Goal: Information Seeking & Learning: Check status

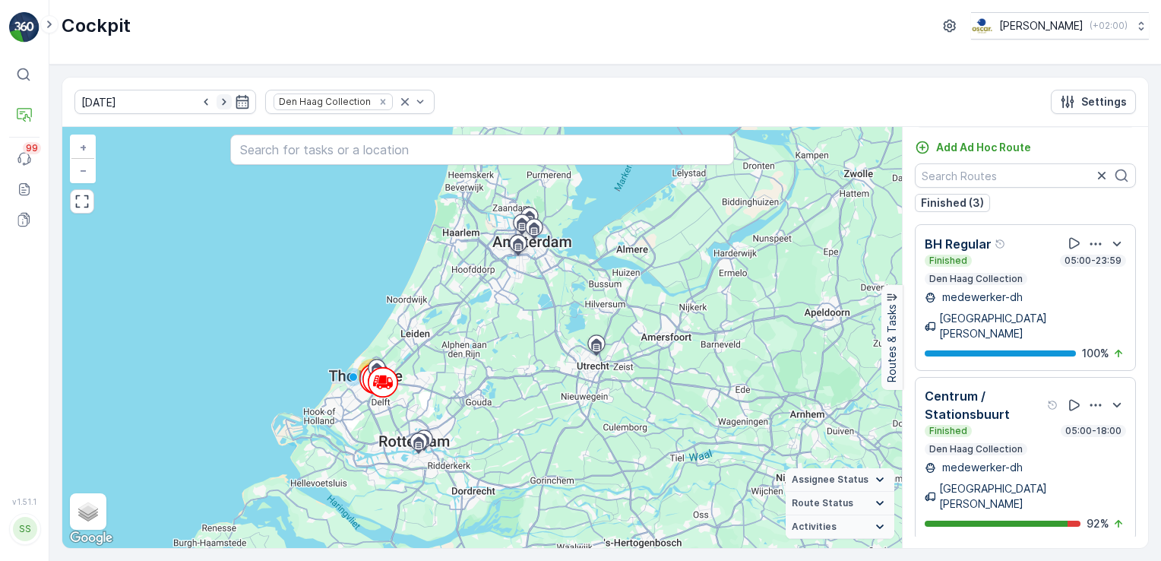
click at [217, 99] on icon "button" at bounding box center [224, 101] width 15 height 15
type input "[DATE]"
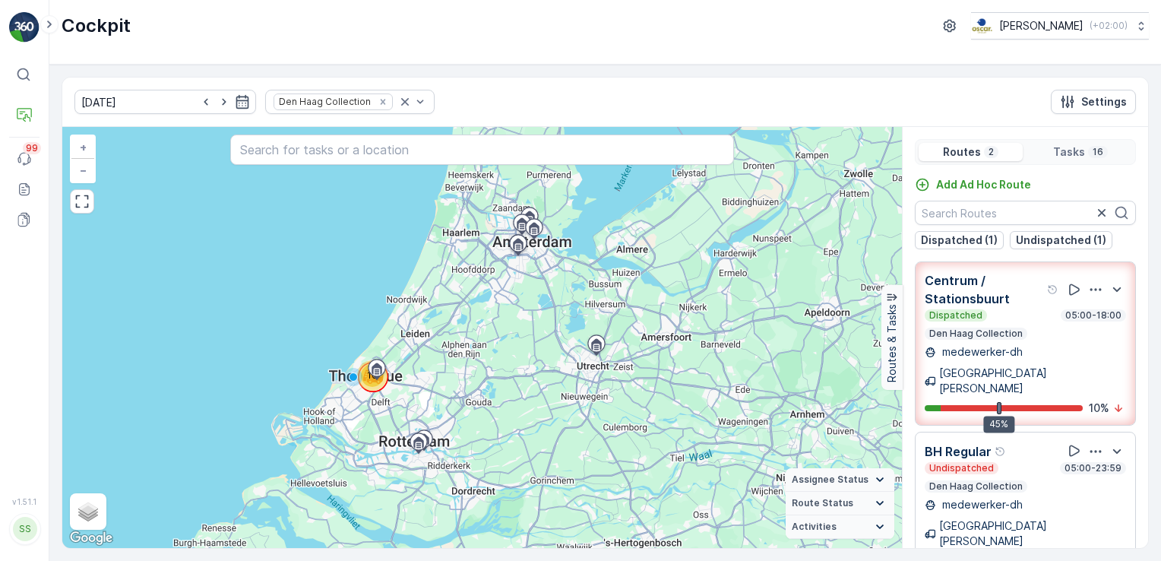
click at [1025, 331] on div "Dispatched 05:00-18:00 Den Haag Collection" at bounding box center [1025, 324] width 201 height 30
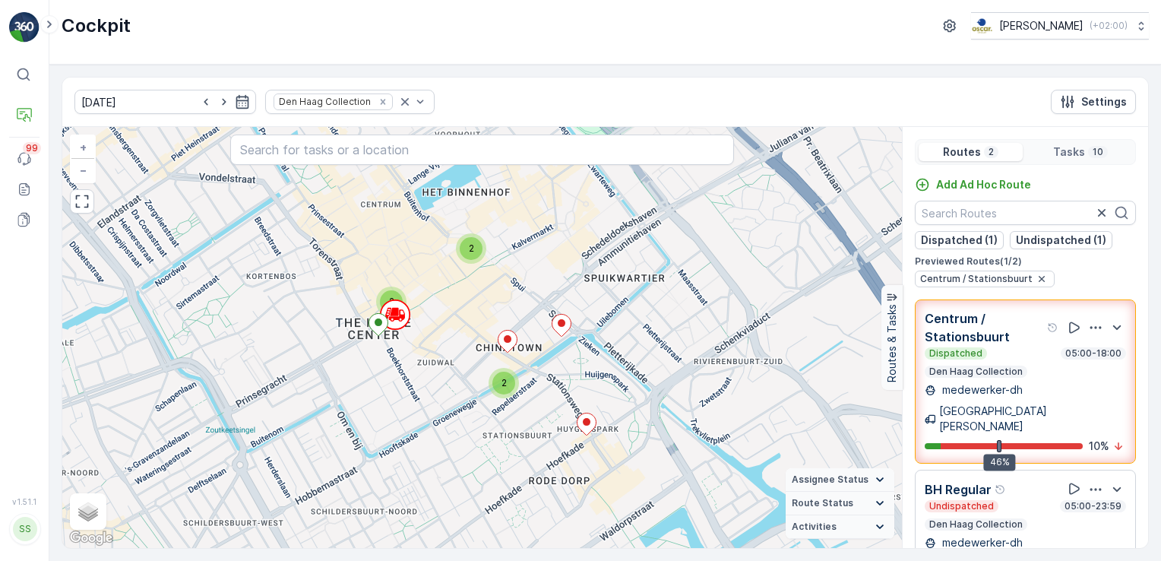
click at [984, 323] on p "Centrum / Stationsbuurt" at bounding box center [984, 327] width 119 height 36
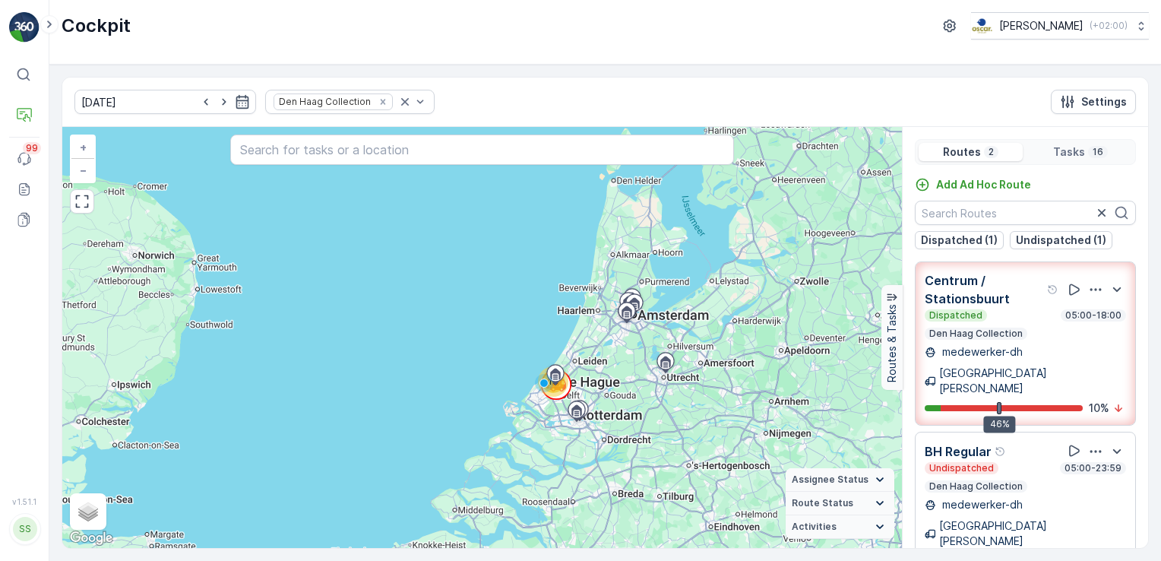
click at [999, 402] on div at bounding box center [999, 408] width 5 height 12
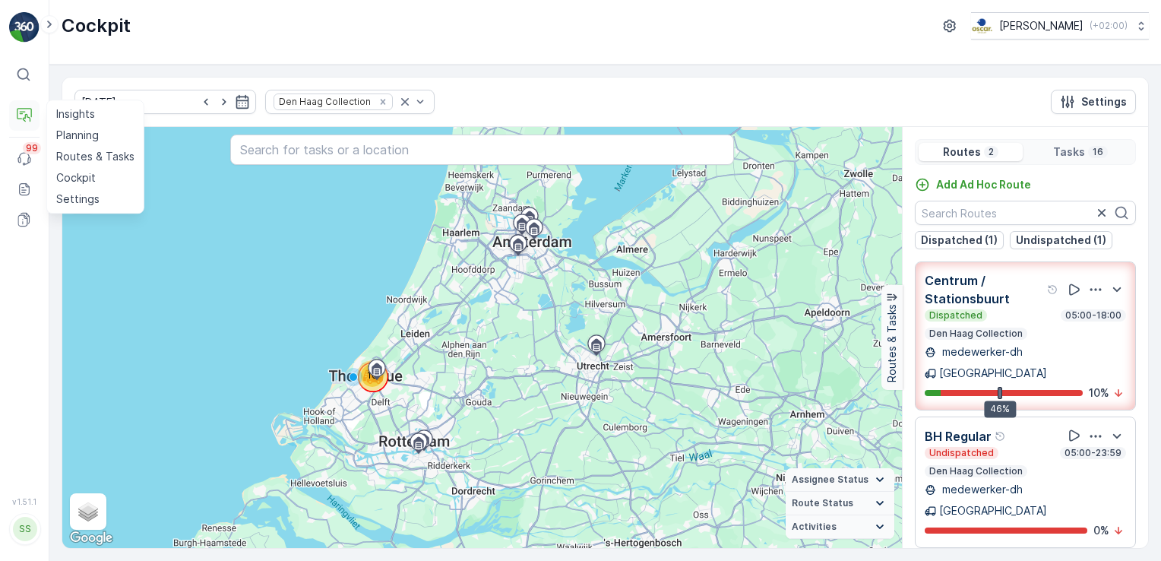
click at [27, 109] on icon at bounding box center [24, 115] width 15 height 15
click at [87, 137] on p "Planning" at bounding box center [77, 135] width 43 height 15
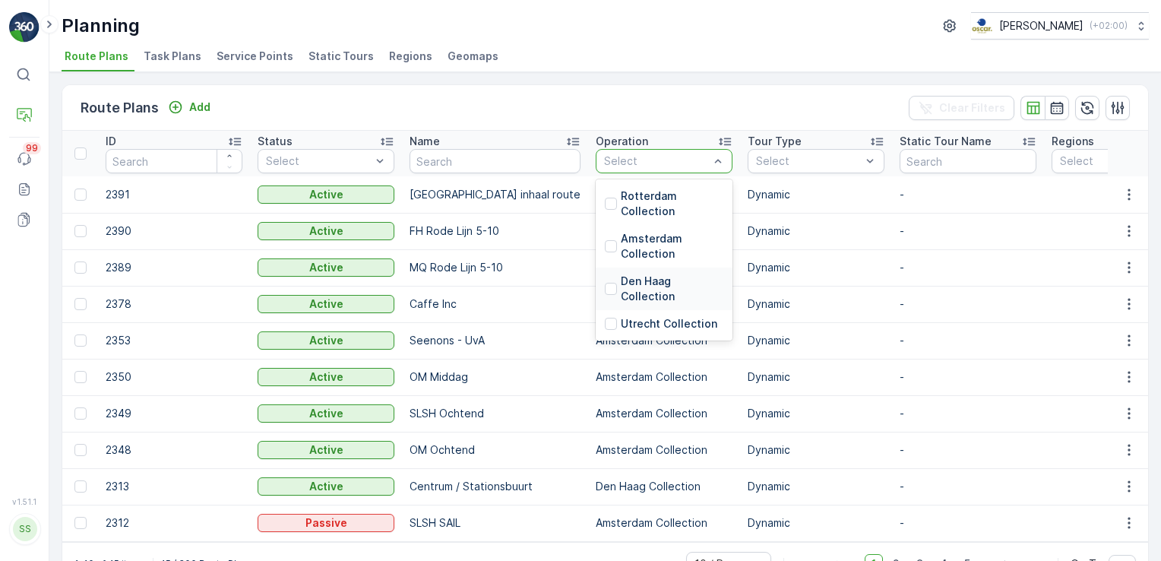
click at [621, 299] on p "Den Haag Collection" at bounding box center [672, 289] width 103 height 30
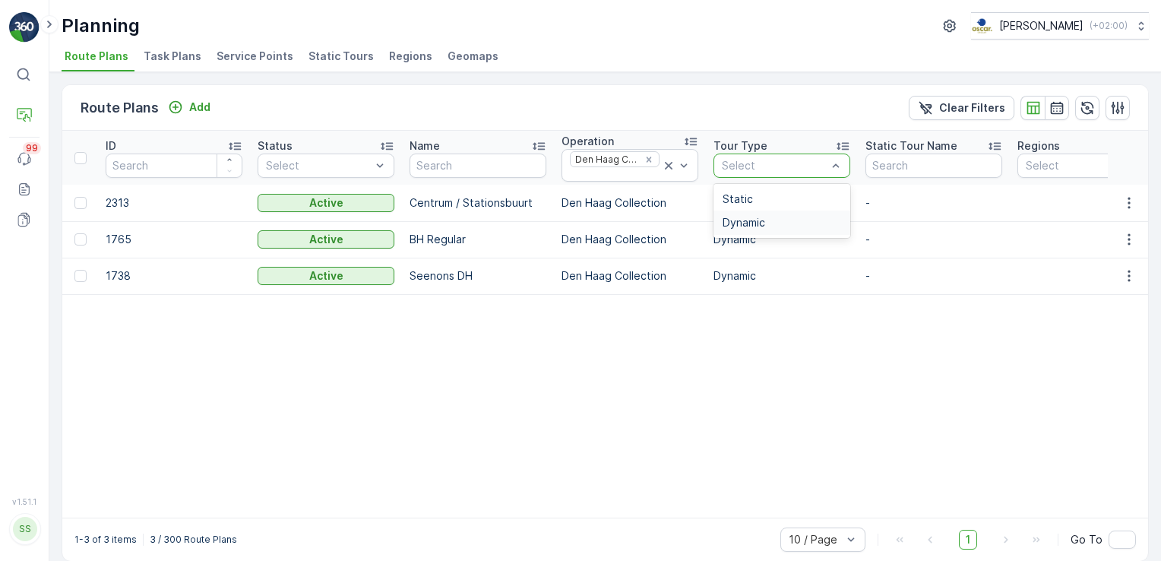
click at [746, 223] on span "Dynamic" at bounding box center [744, 223] width 43 height 12
click at [75, 203] on div at bounding box center [80, 203] width 12 height 12
click at [74, 197] on input "checkbox" at bounding box center [74, 197] width 0 height 0
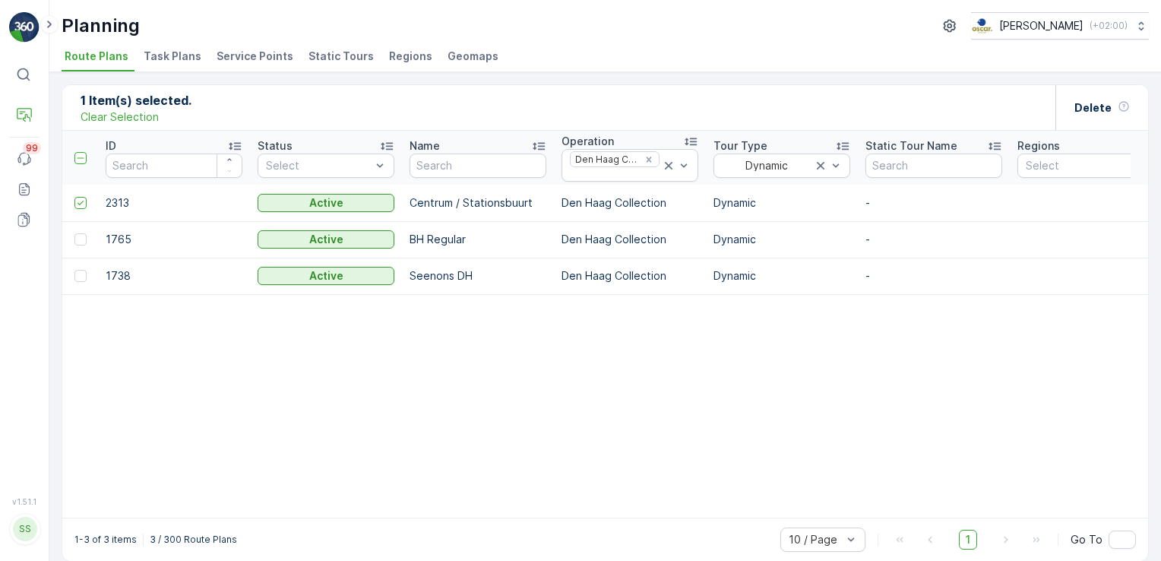
scroll to position [17, 0]
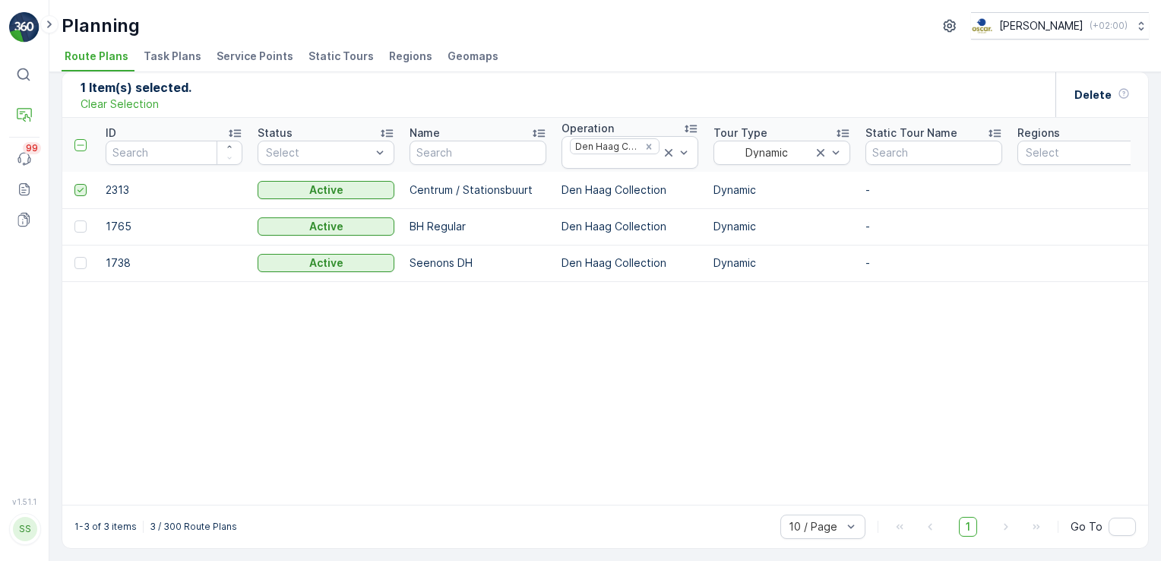
click at [81, 185] on icon at bounding box center [80, 190] width 11 height 11
click at [74, 184] on input "checkbox" at bounding box center [74, 184] width 0 height 0
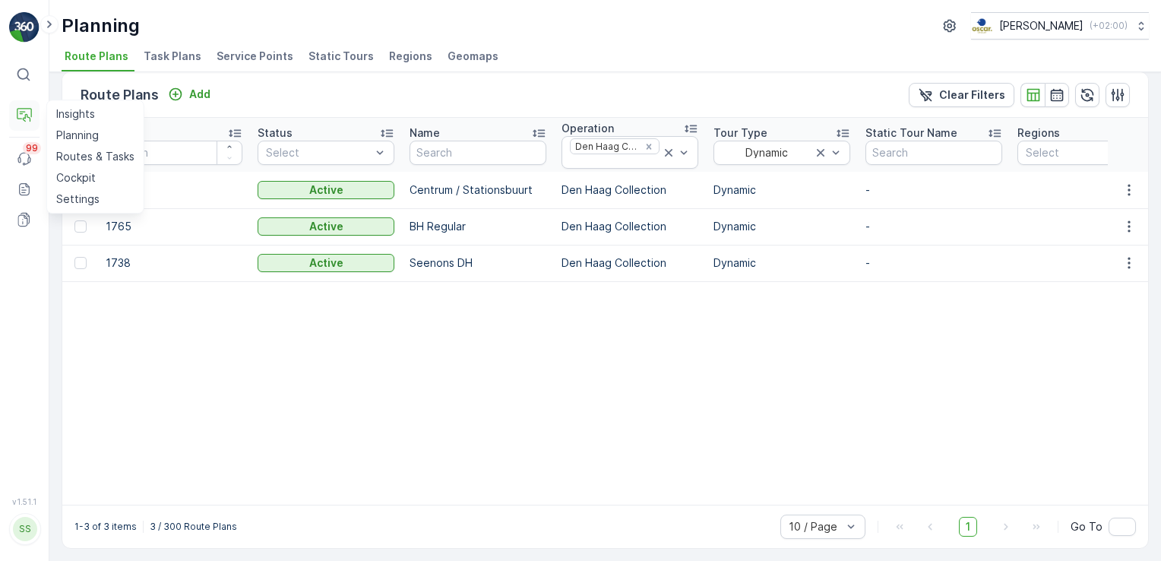
click at [21, 119] on icon at bounding box center [24, 115] width 15 height 15
click at [77, 138] on p "Planning" at bounding box center [77, 135] width 43 height 15
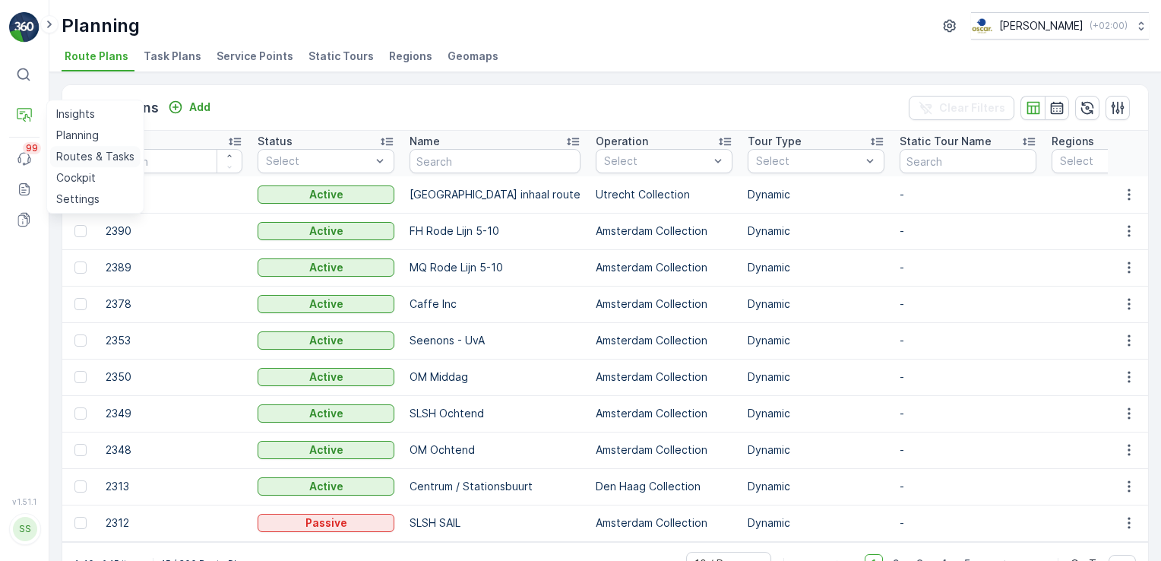
click at [68, 150] on p "Routes & Tasks" at bounding box center [95, 156] width 78 height 15
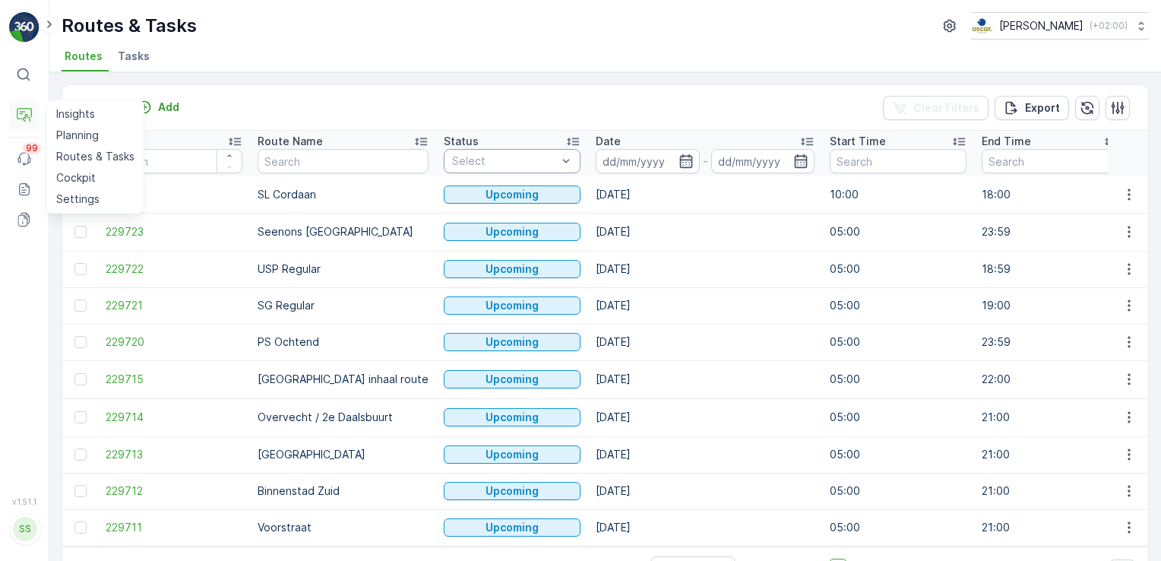
click at [25, 114] on icon at bounding box center [27, 118] width 8 height 8
click at [79, 181] on p "Cockpit" at bounding box center [76, 177] width 40 height 15
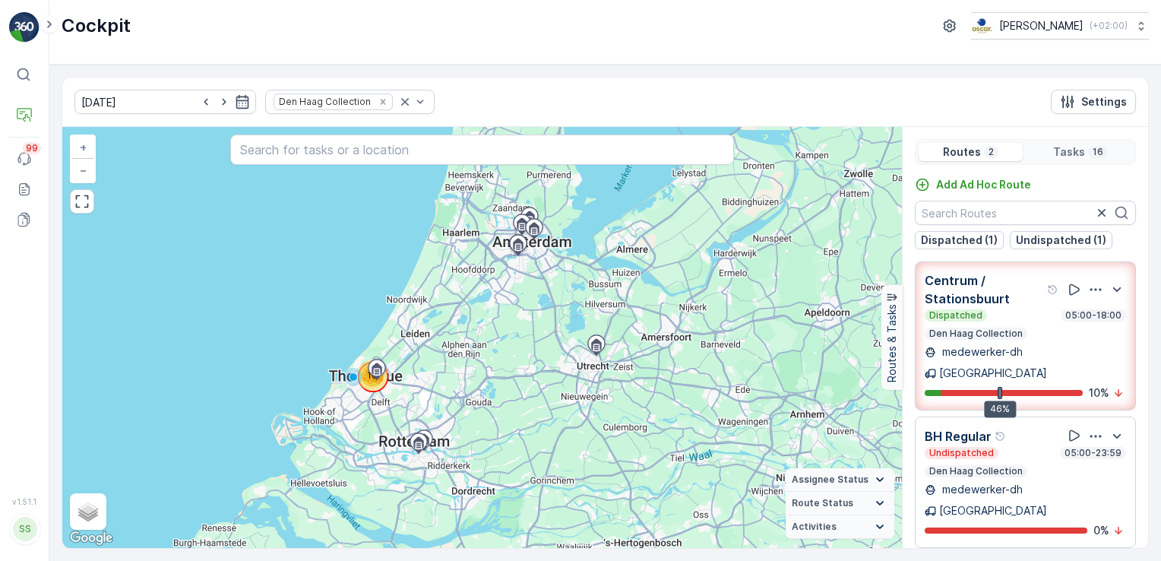
click at [1035, 312] on div "Dispatched 05:00-18:00" at bounding box center [1025, 315] width 201 height 12
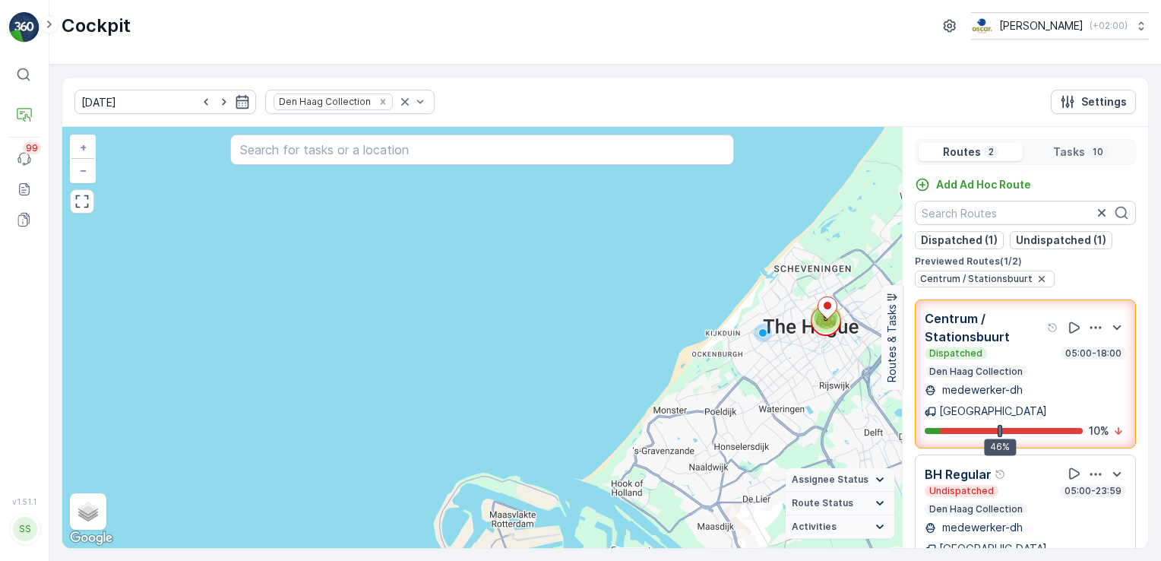
scroll to position [6, 0]
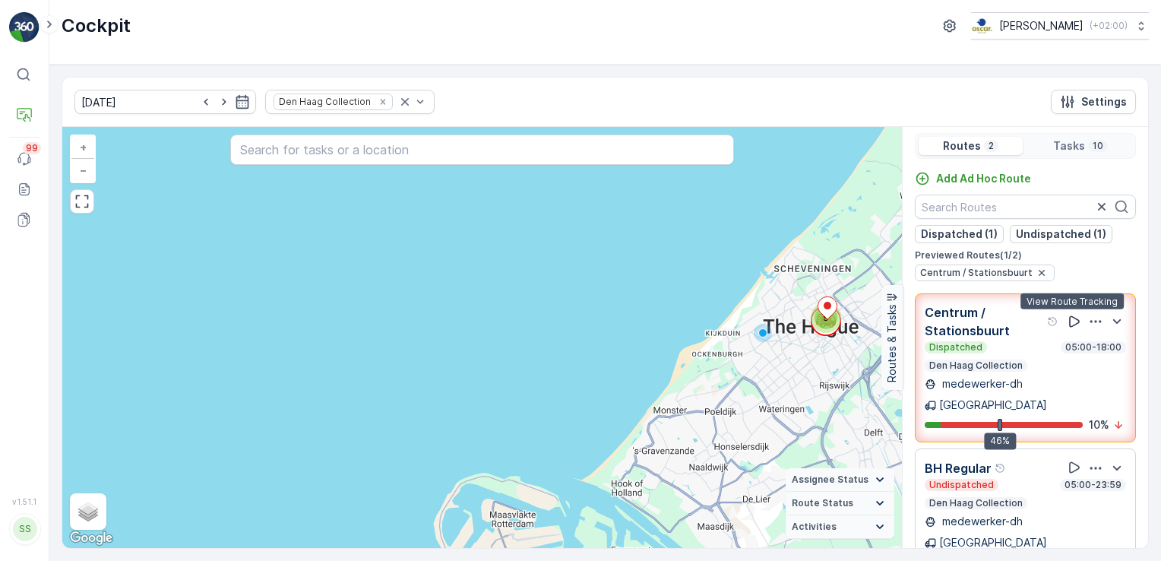
click at [1073, 324] on icon at bounding box center [1074, 321] width 15 height 15
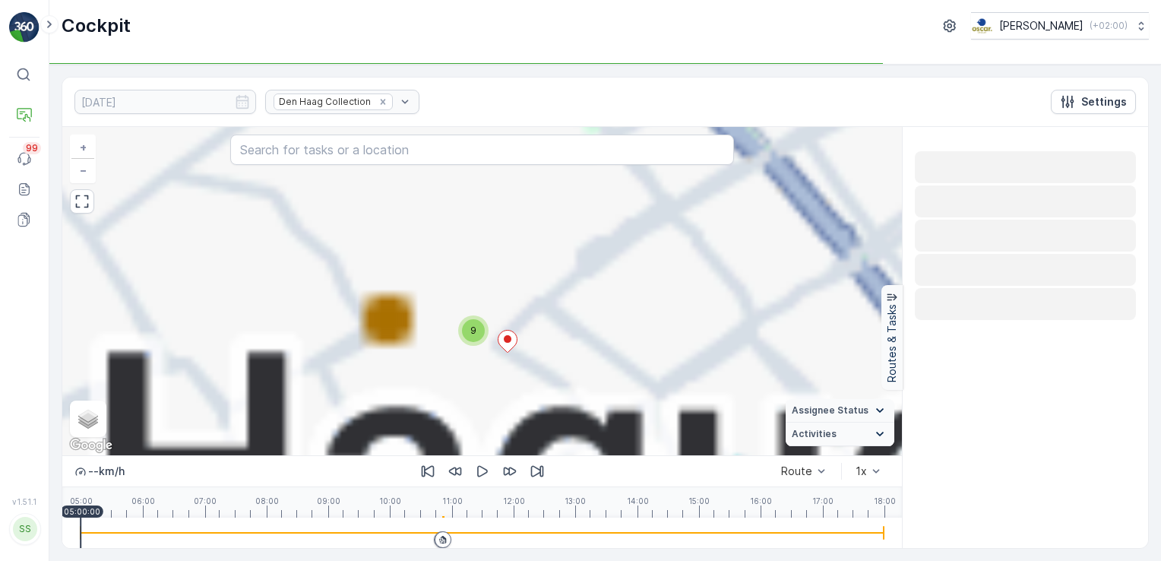
scroll to position [0, 0]
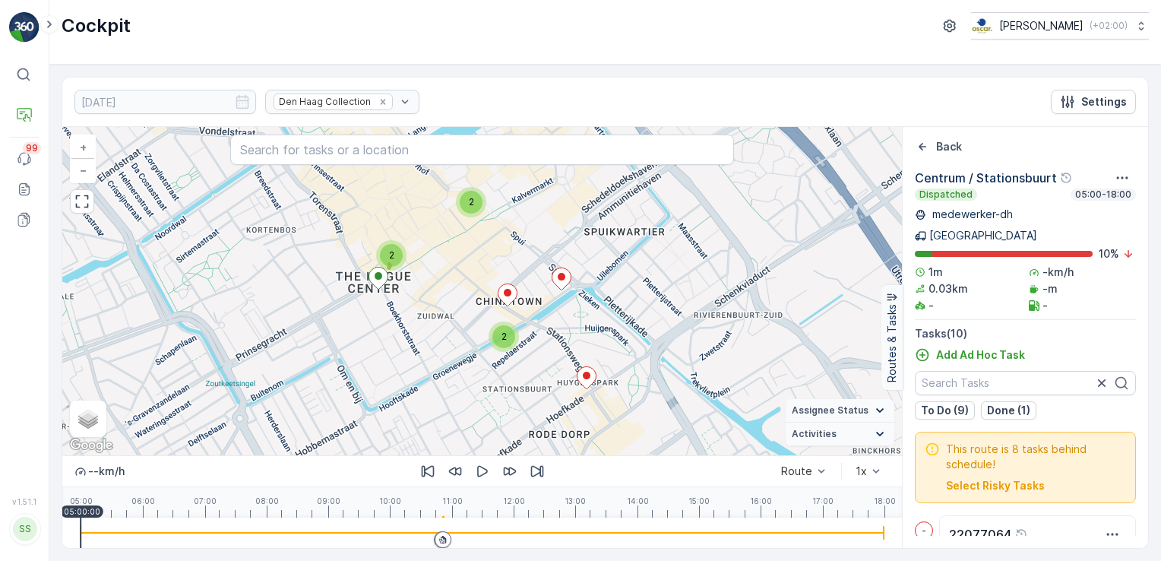
click at [478, 205] on div "2" at bounding box center [471, 202] width 23 height 23
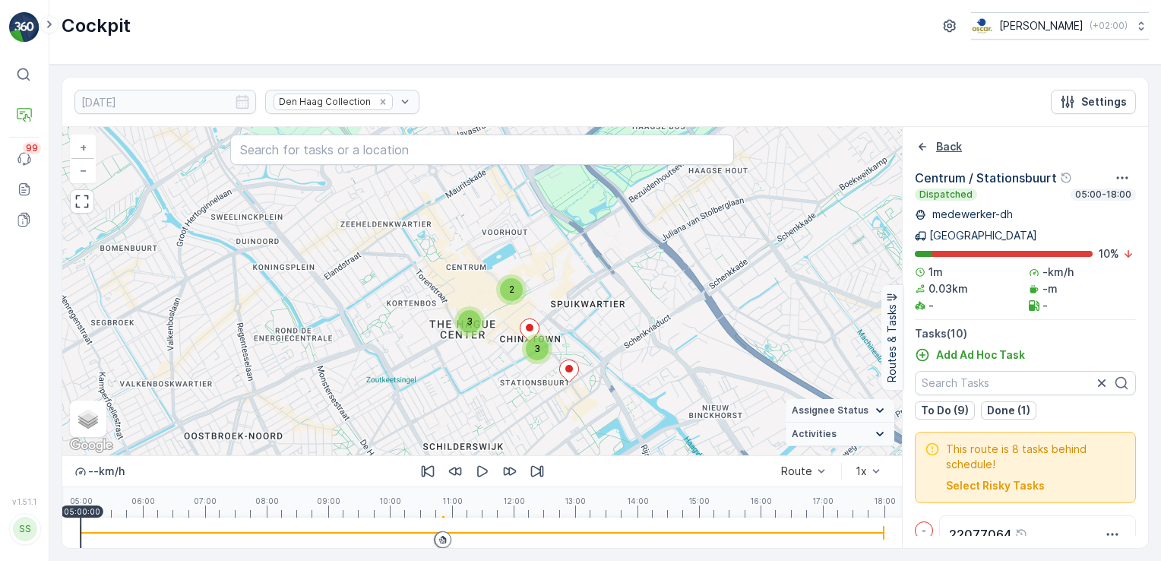
click at [943, 149] on p "Back" at bounding box center [949, 146] width 26 height 15
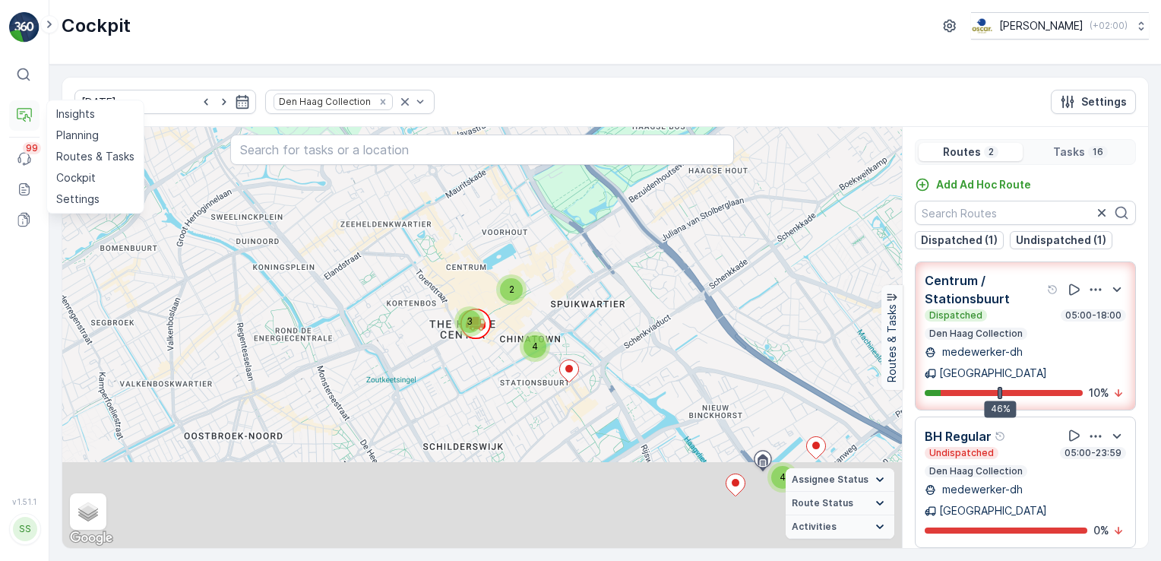
click at [24, 115] on icon at bounding box center [24, 115] width 15 height 15
click at [52, 112] on link "Insights" at bounding box center [95, 113] width 90 height 21
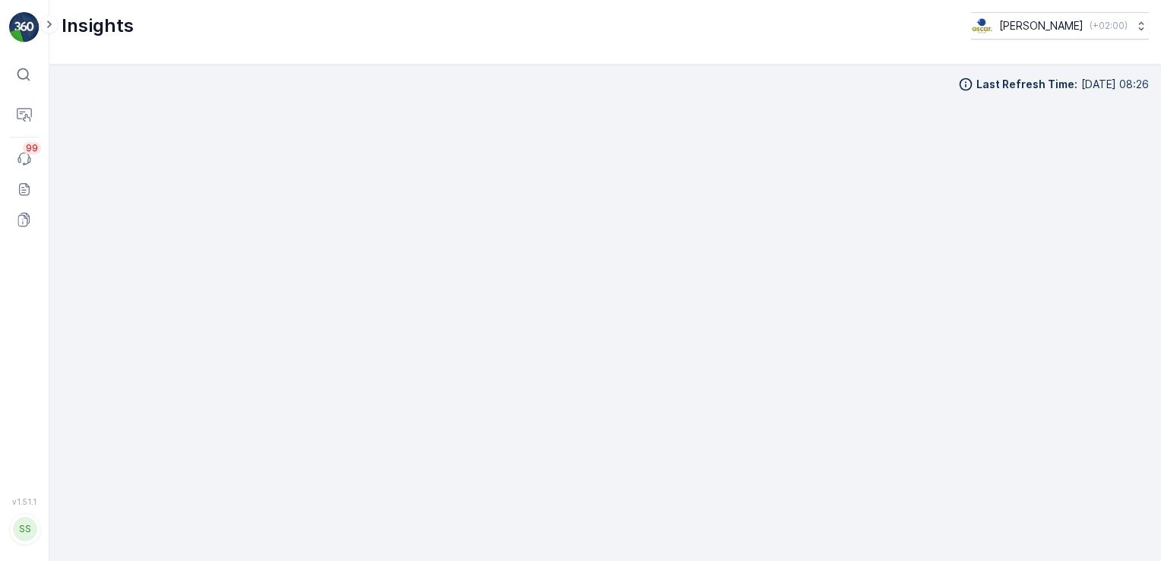
click at [21, 71] on icon at bounding box center [23, 74] width 15 height 15
click at [61, 131] on p "Planning" at bounding box center [77, 135] width 43 height 15
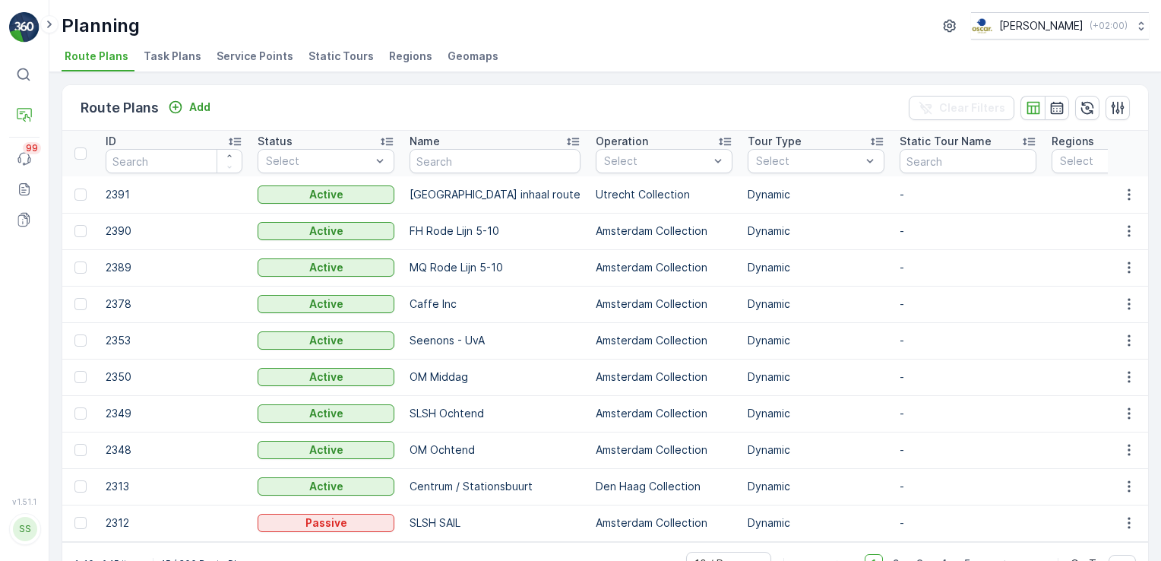
click at [187, 51] on span "Task Plans" at bounding box center [173, 56] width 58 height 15
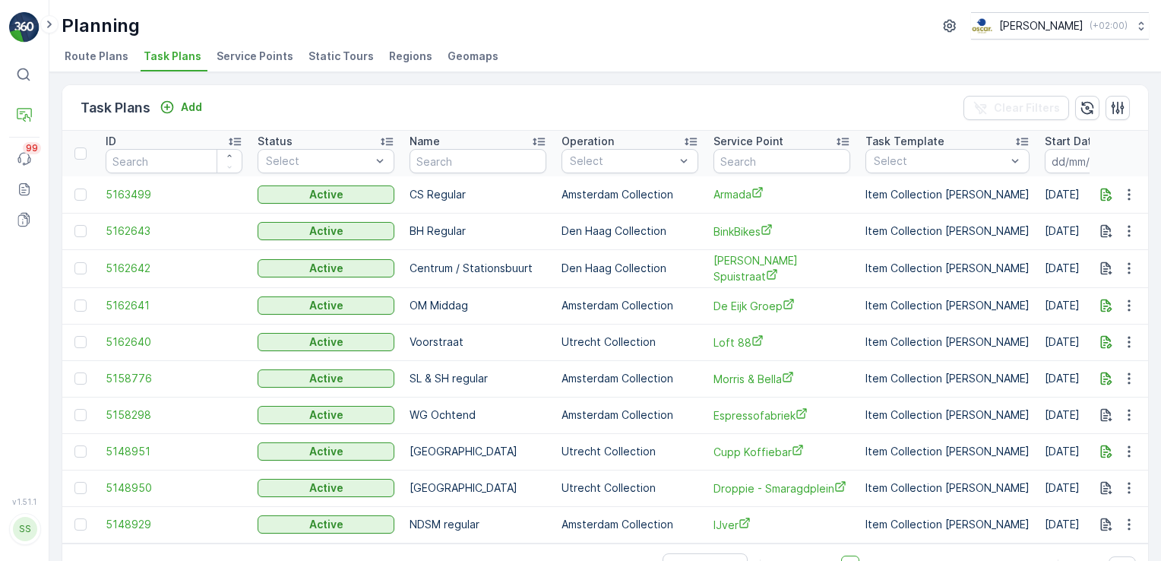
click at [245, 47] on li "Service Points" at bounding box center [257, 59] width 86 height 26
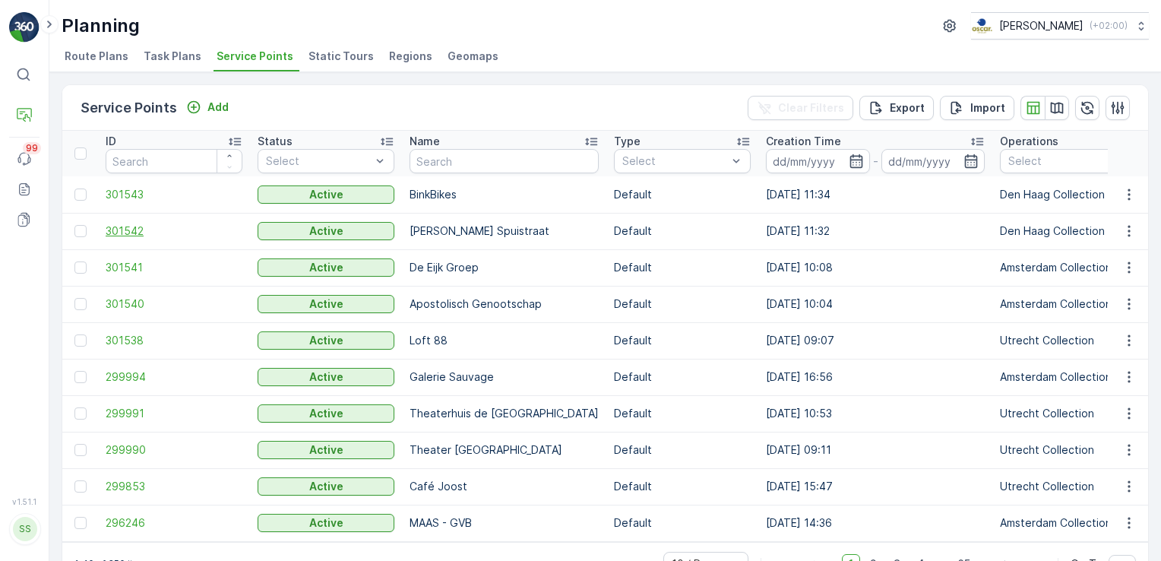
click at [120, 223] on span "301542" at bounding box center [174, 230] width 137 height 15
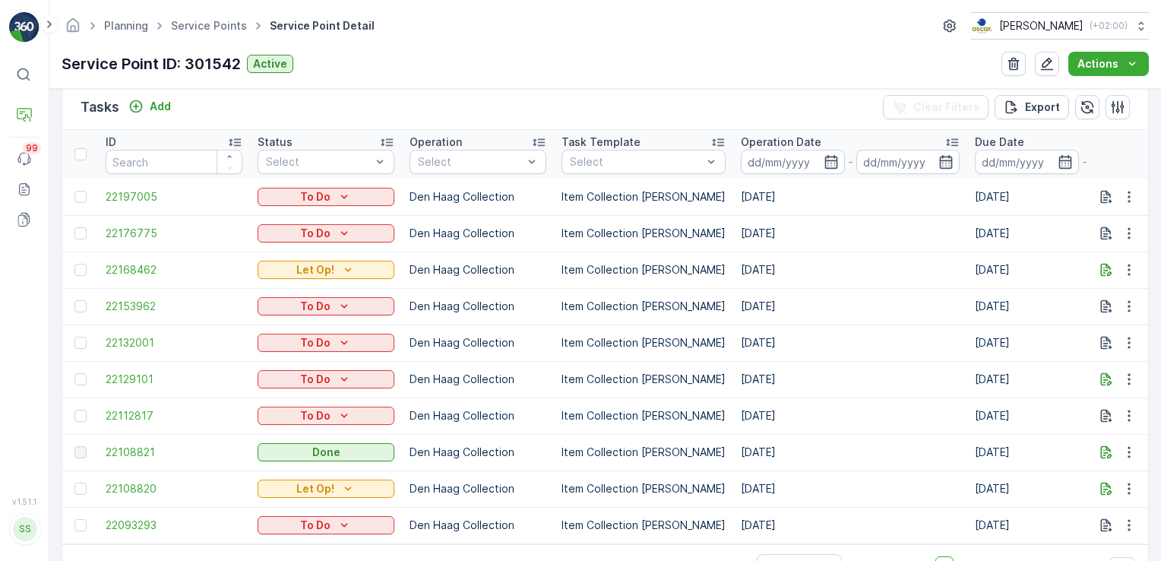
scroll to position [470, 0]
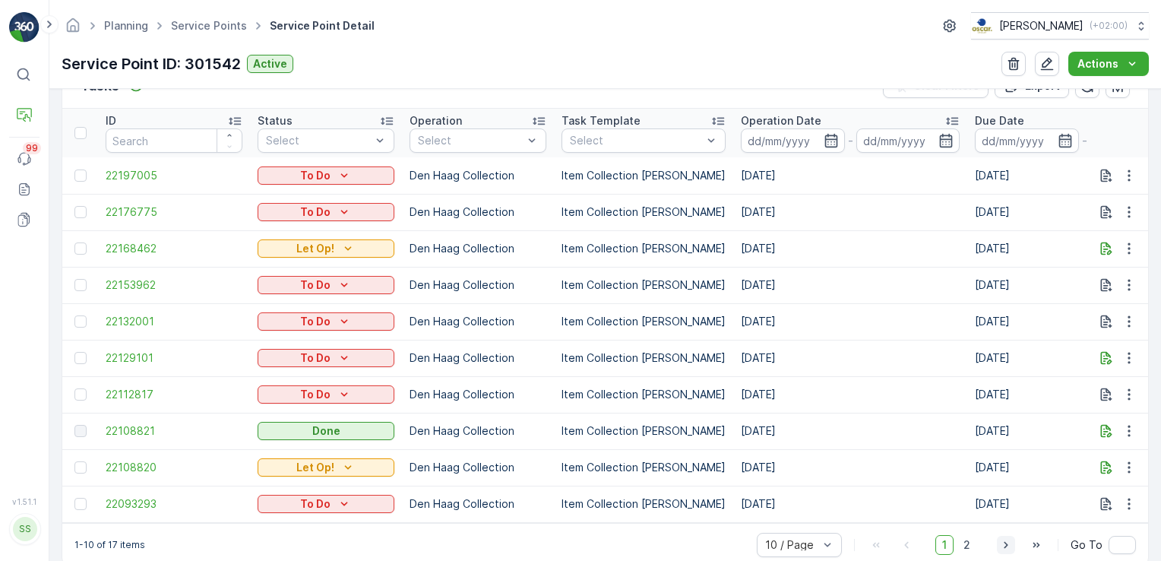
click at [1006, 546] on icon "button" at bounding box center [1006, 544] width 15 height 15
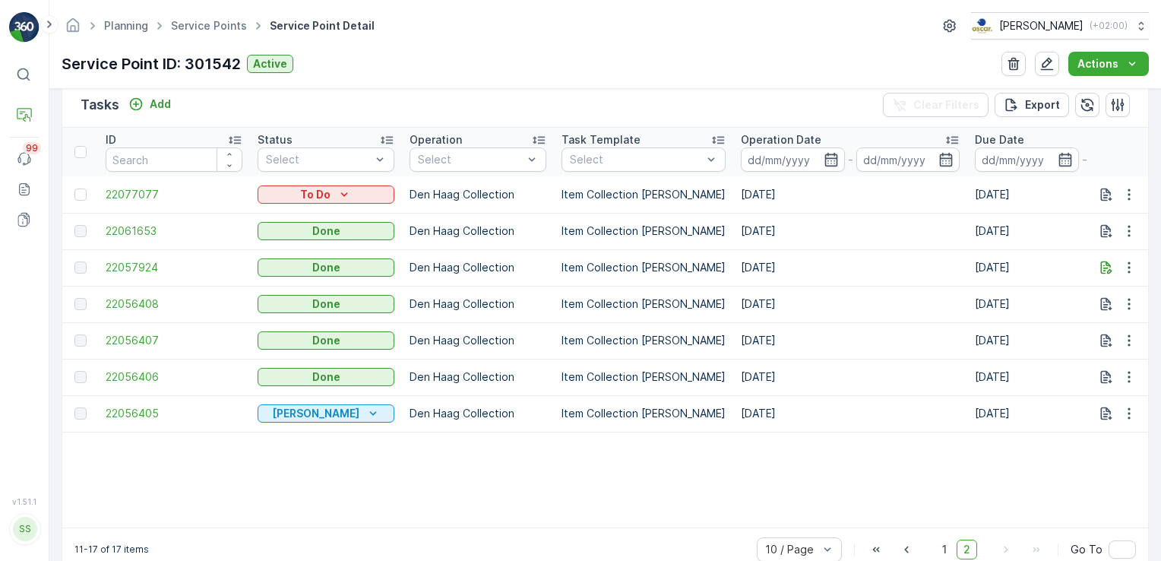
scroll to position [470, 0]
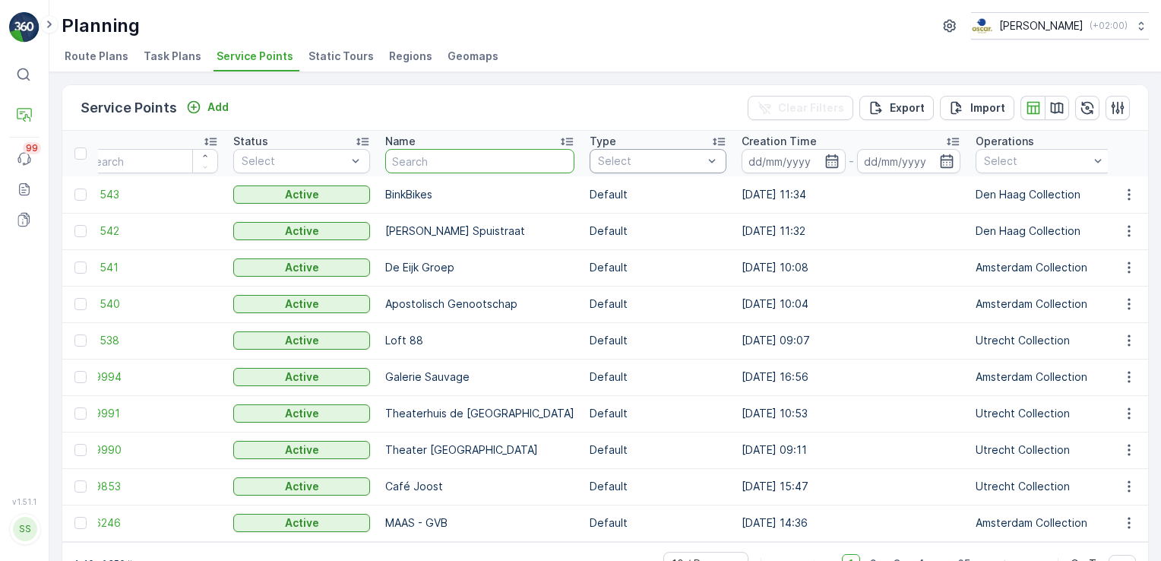
click at [486, 162] on input "text" at bounding box center [479, 161] width 189 height 24
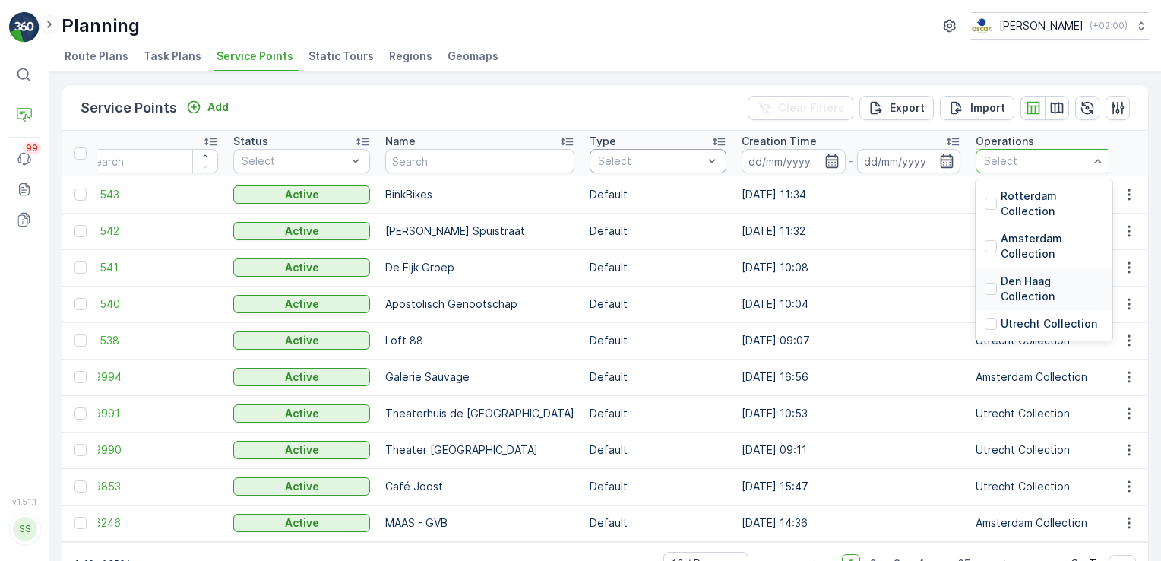
click at [1001, 285] on p "Den Haag Collection" at bounding box center [1052, 289] width 103 height 30
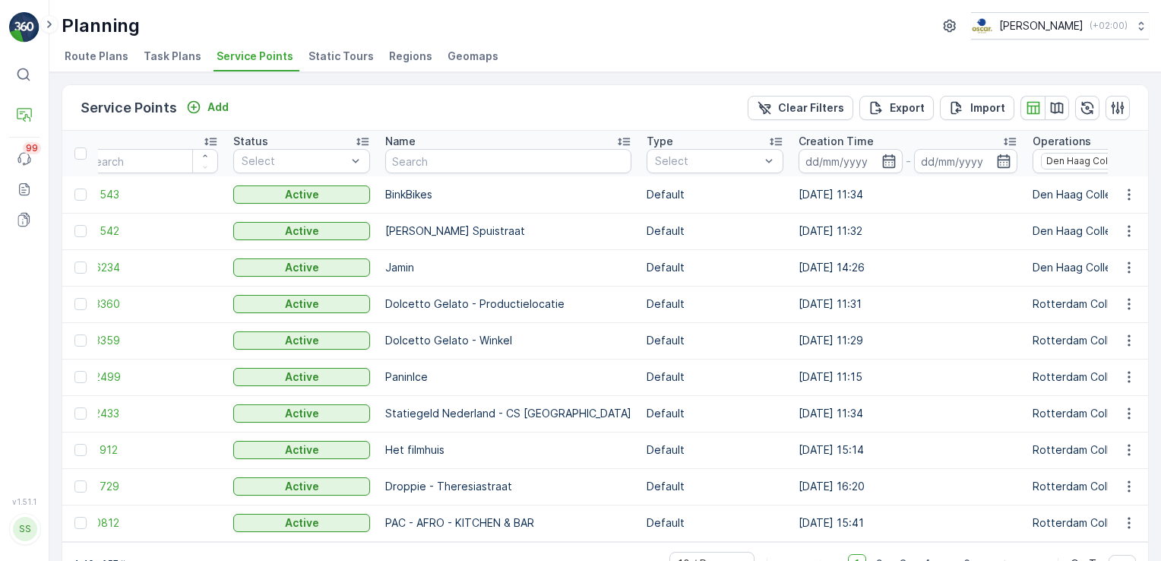
scroll to position [43, 0]
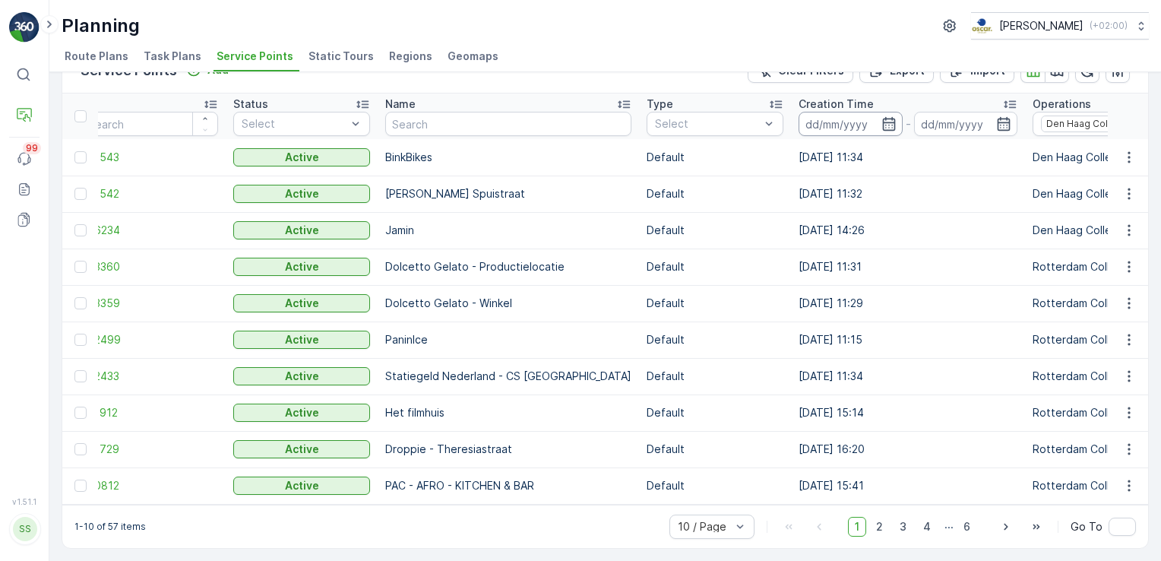
click at [817, 116] on input at bounding box center [851, 124] width 104 height 24
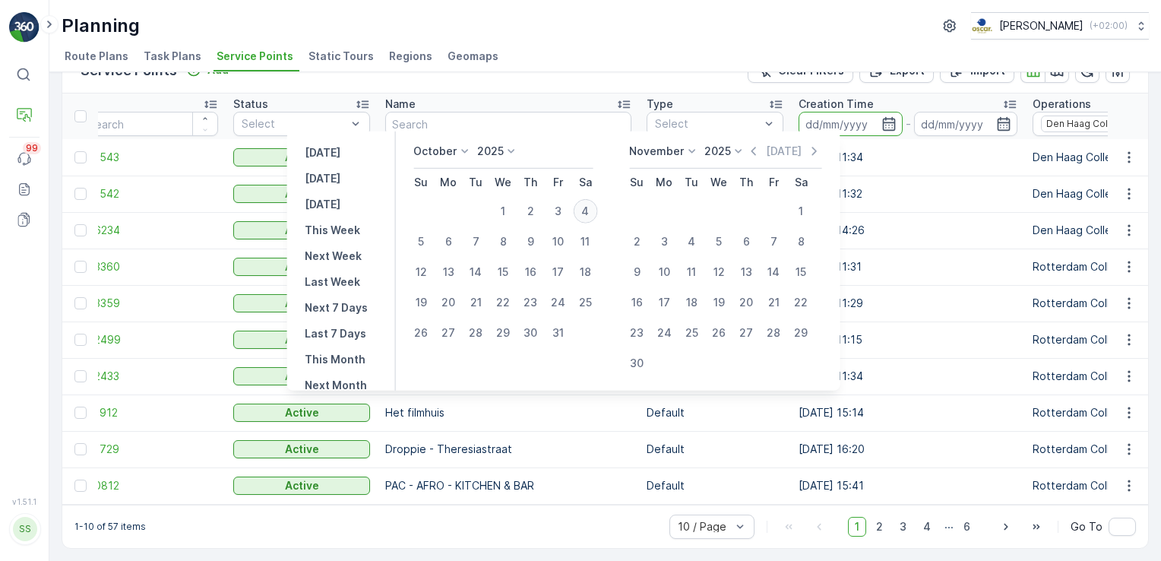
click at [590, 204] on div "4" at bounding box center [585, 211] width 24 height 24
type input "[DATE]"
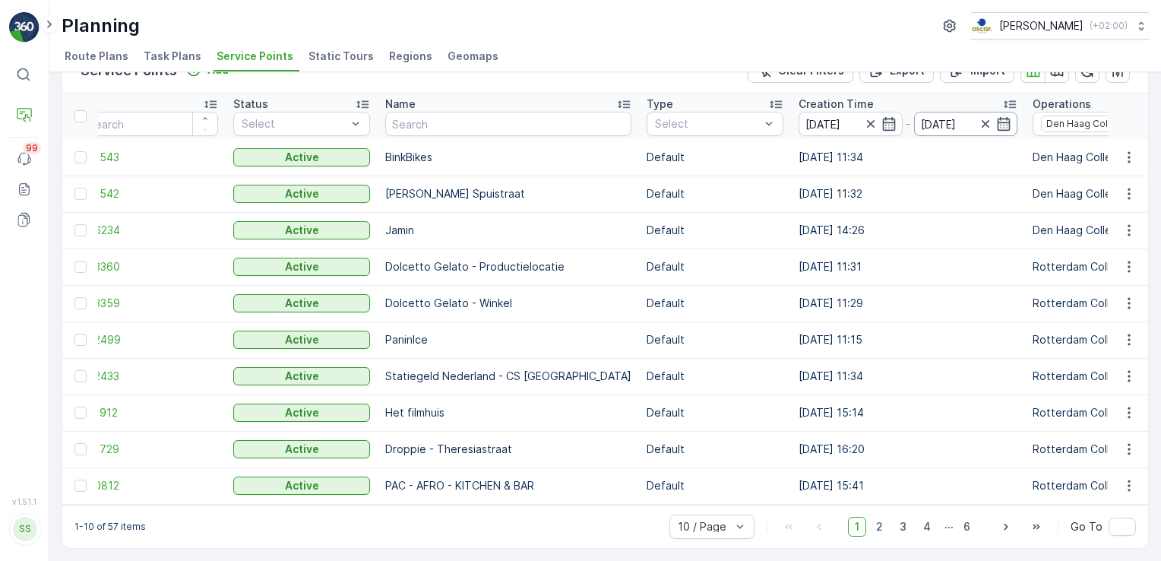
click at [927, 112] on div "[DATE]" at bounding box center [966, 124] width 104 height 24
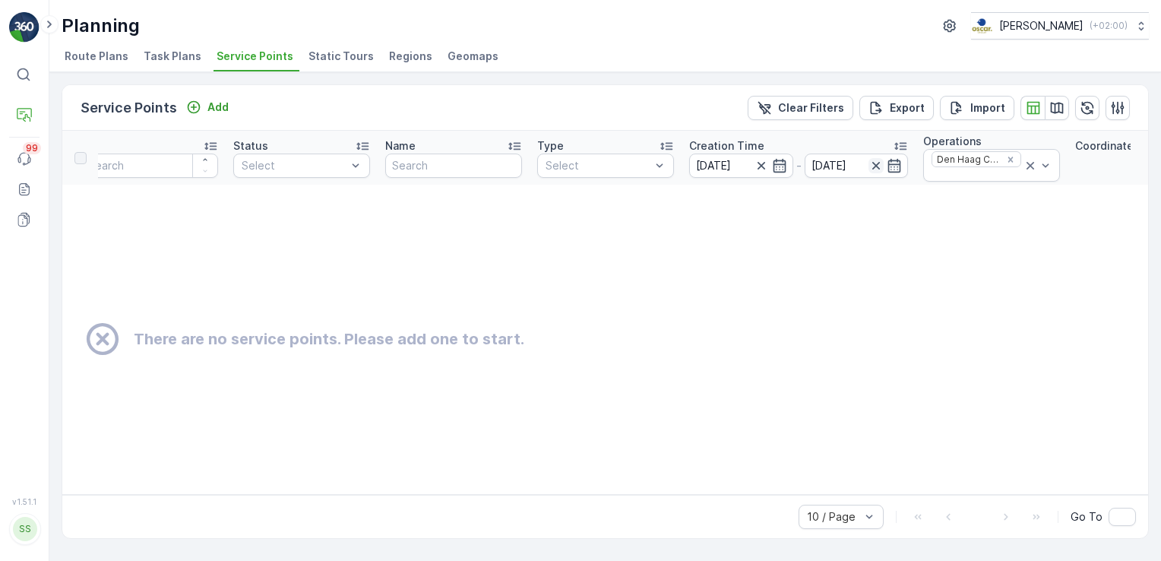
click at [878, 164] on icon "button" at bounding box center [876, 165] width 15 height 15
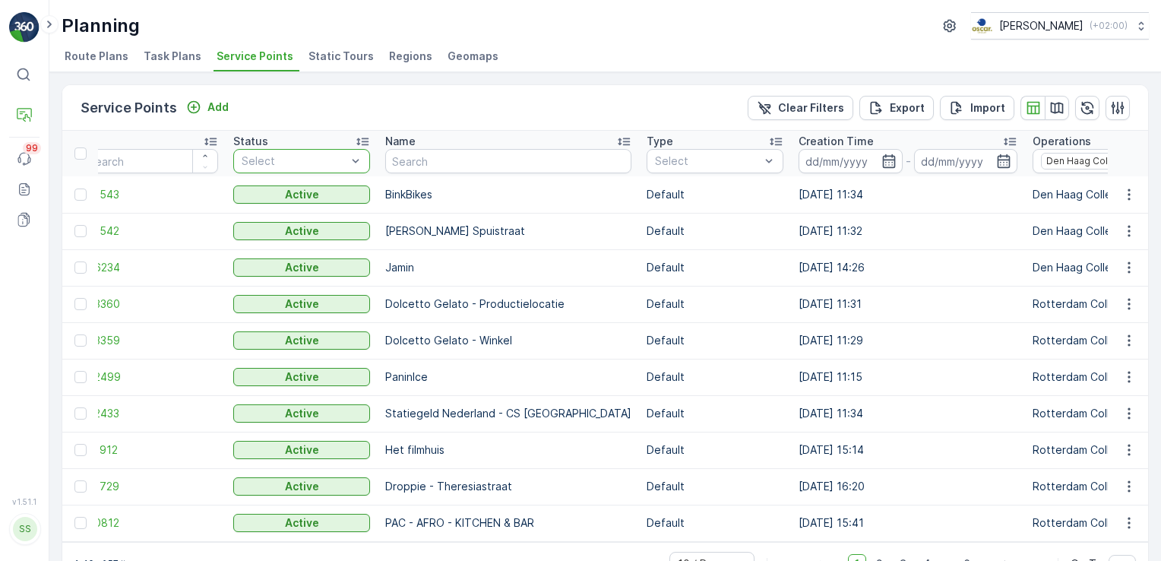
scroll to position [43, 0]
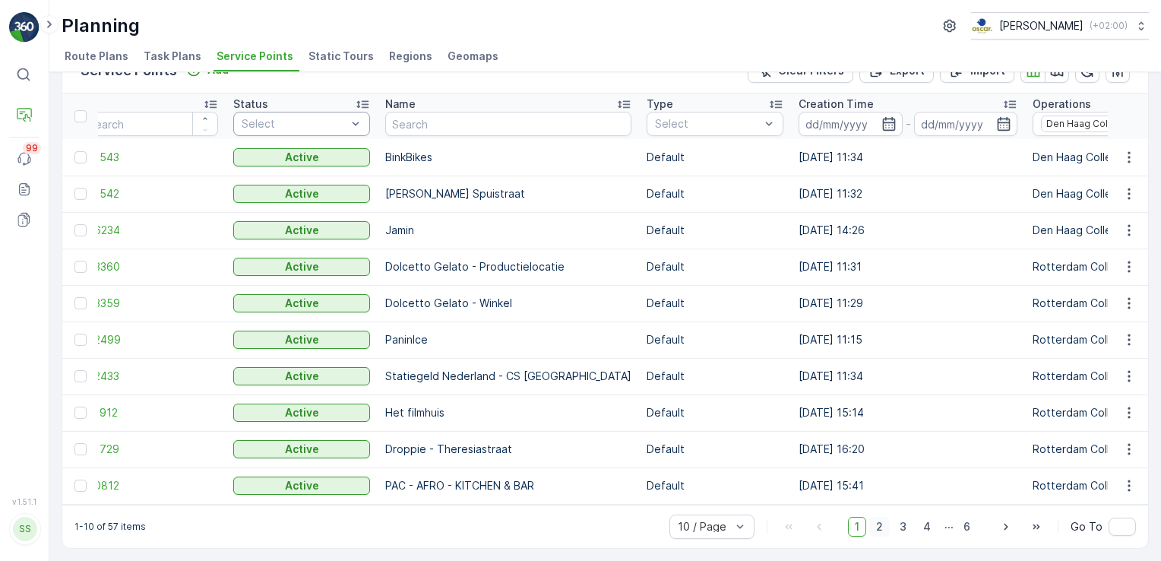
click at [881, 534] on span "2" at bounding box center [880, 527] width 21 height 20
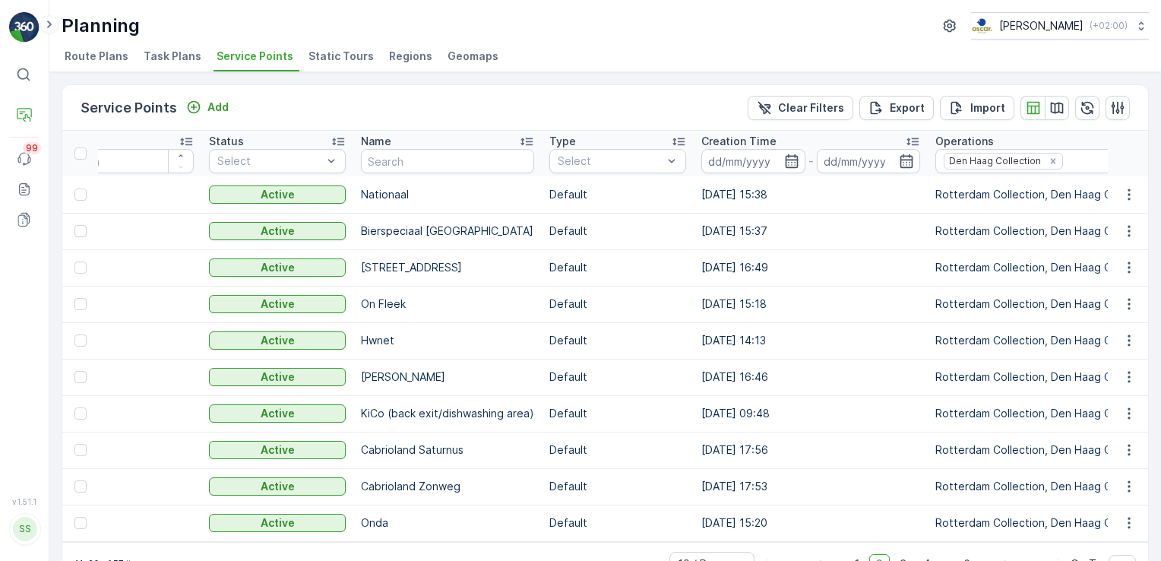
scroll to position [43, 0]
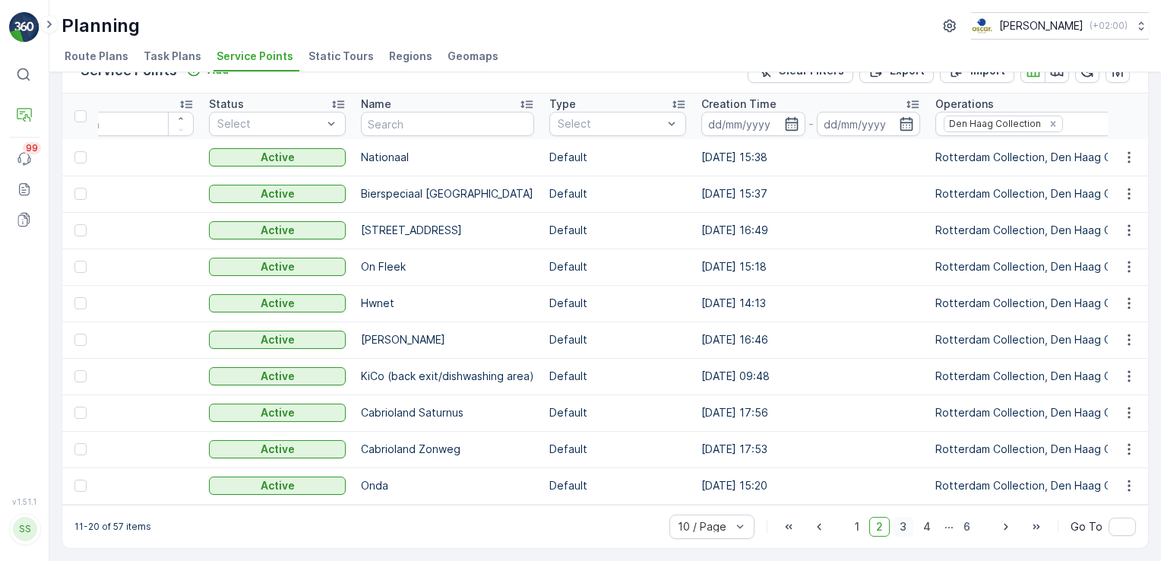
click at [903, 527] on span "3" at bounding box center [903, 527] width 21 height 20
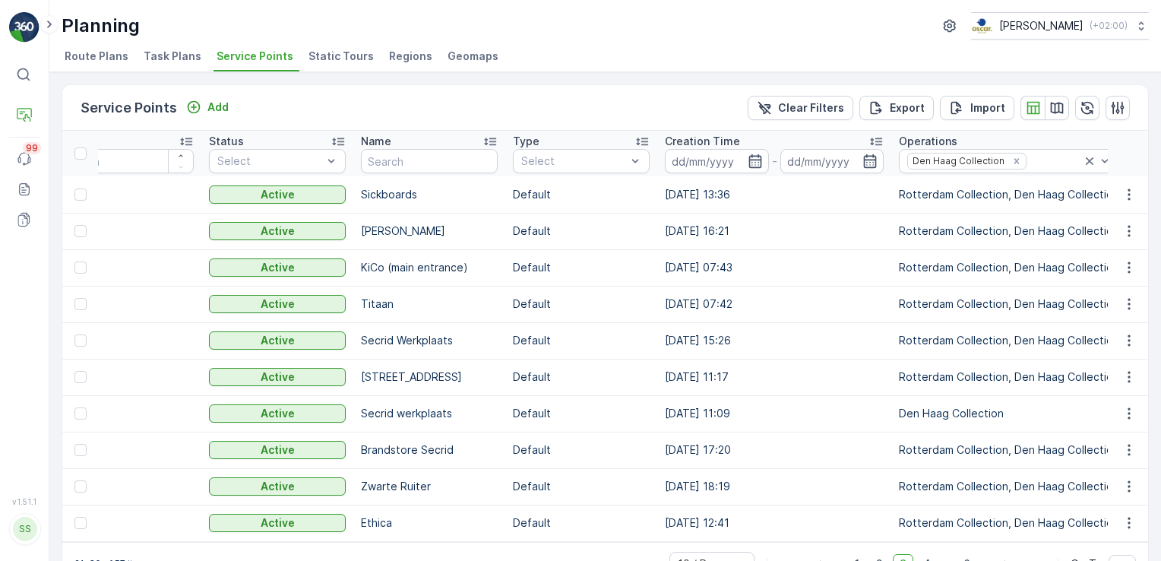
scroll to position [43, 0]
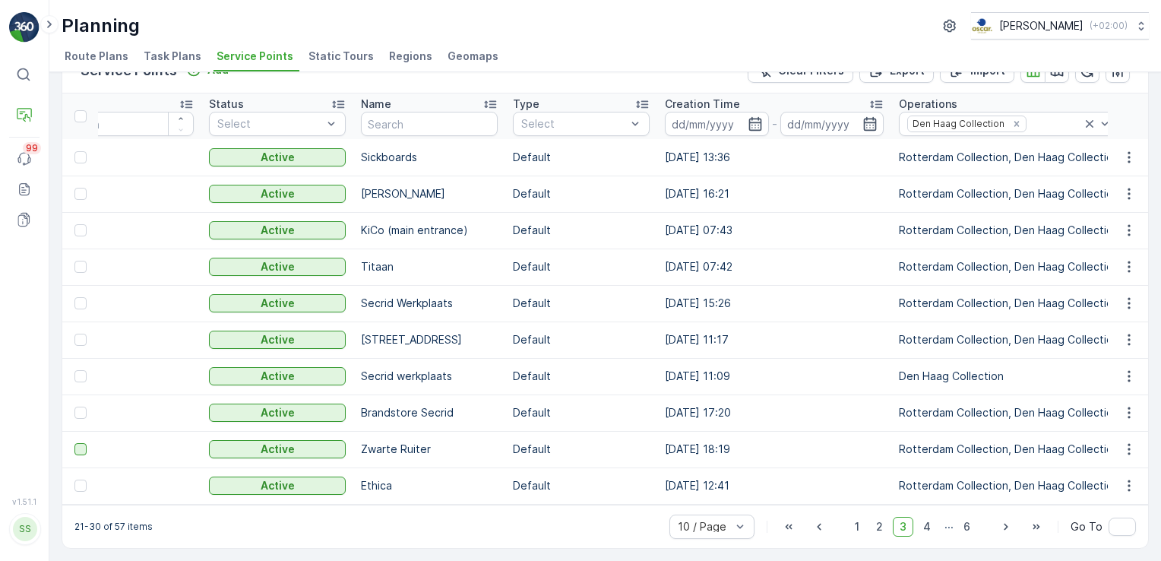
click at [83, 443] on div at bounding box center [80, 449] width 12 height 12
click at [74, 443] on input "checkbox" at bounding box center [74, 443] width 0 height 0
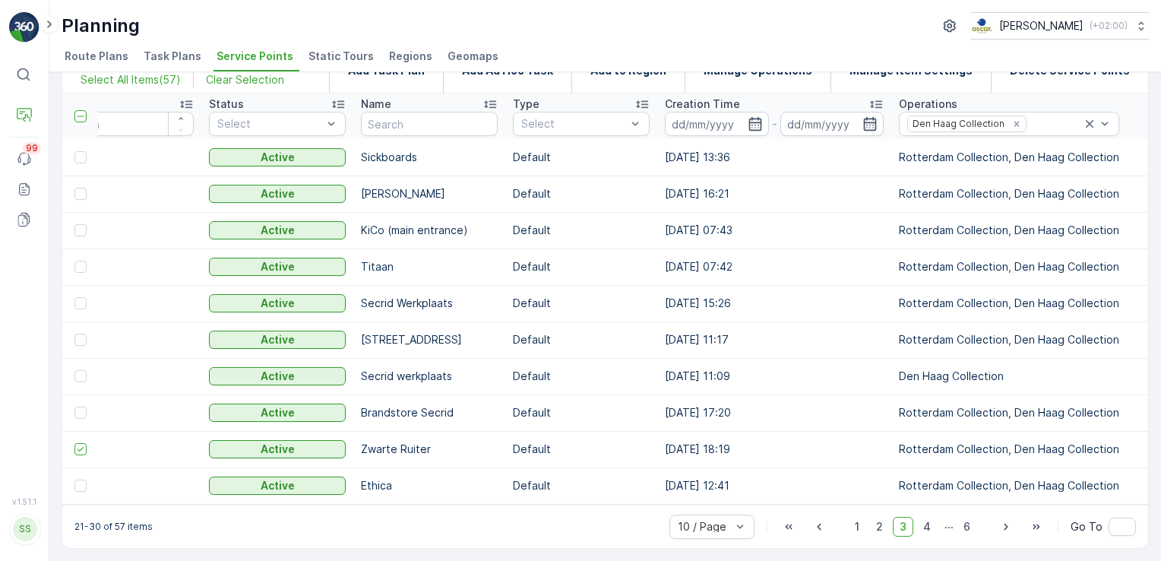
click at [373, 442] on p "Zwarte Ruiter" at bounding box center [429, 449] width 137 height 15
click at [84, 444] on icon at bounding box center [80, 449] width 11 height 11
click at [74, 443] on input "checkbox" at bounding box center [74, 443] width 0 height 0
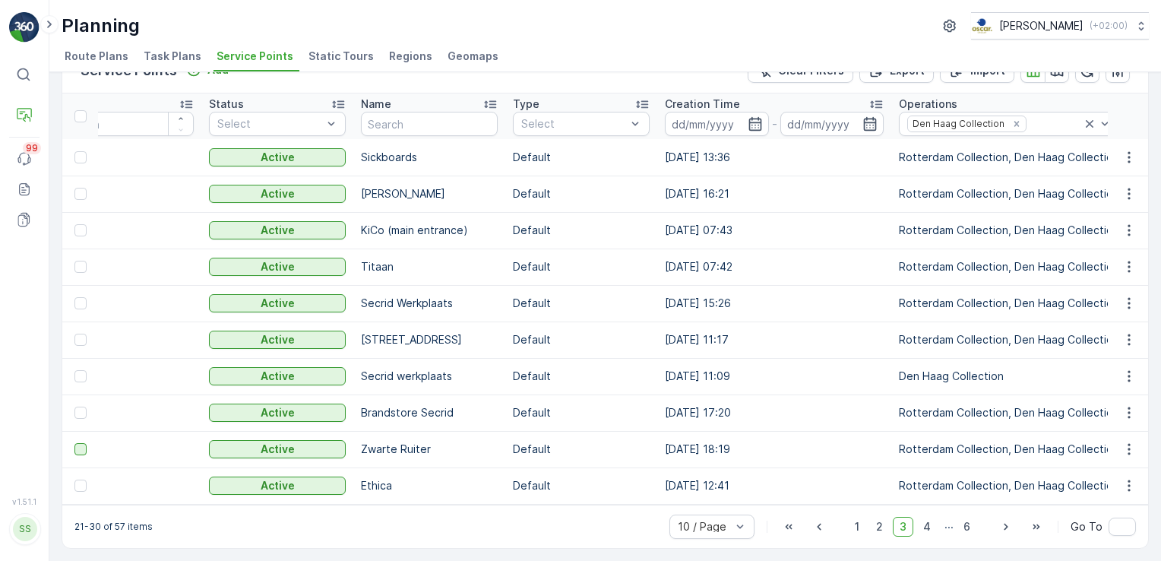
click at [147, 433] on td "202887" at bounding box center [125, 449] width 152 height 36
click at [149, 448] on span "202887" at bounding box center [125, 449] width 137 height 15
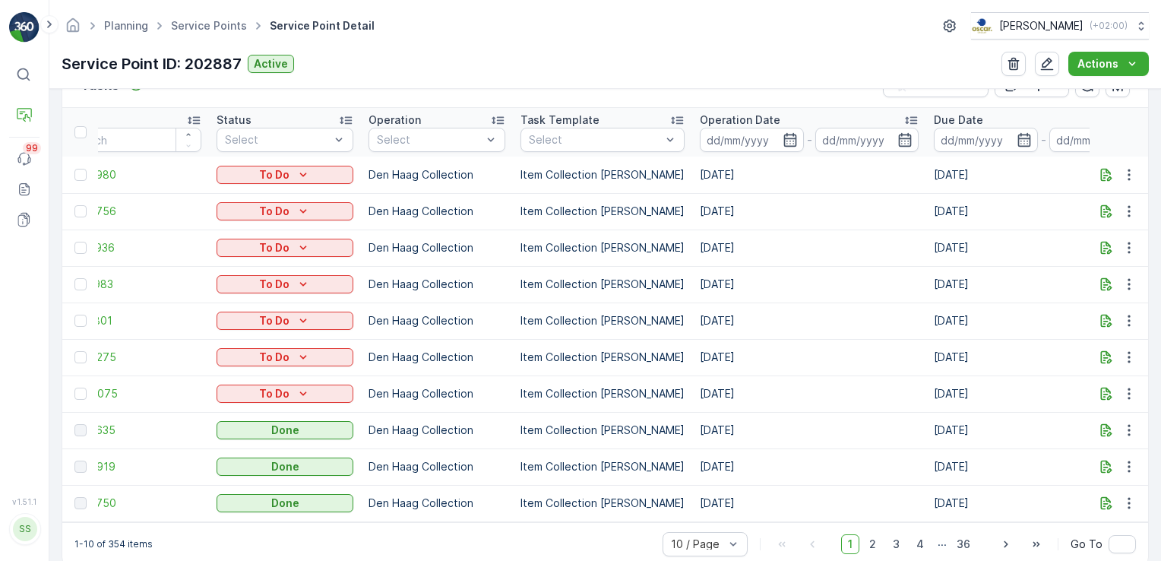
scroll to position [502, 0]
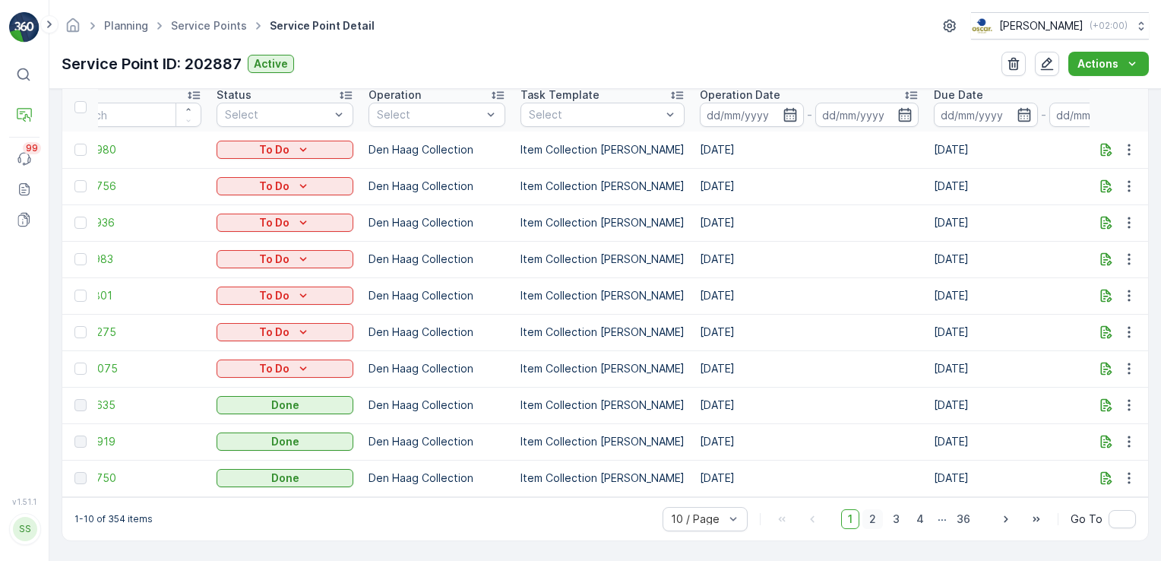
click at [871, 512] on span "2" at bounding box center [873, 519] width 21 height 20
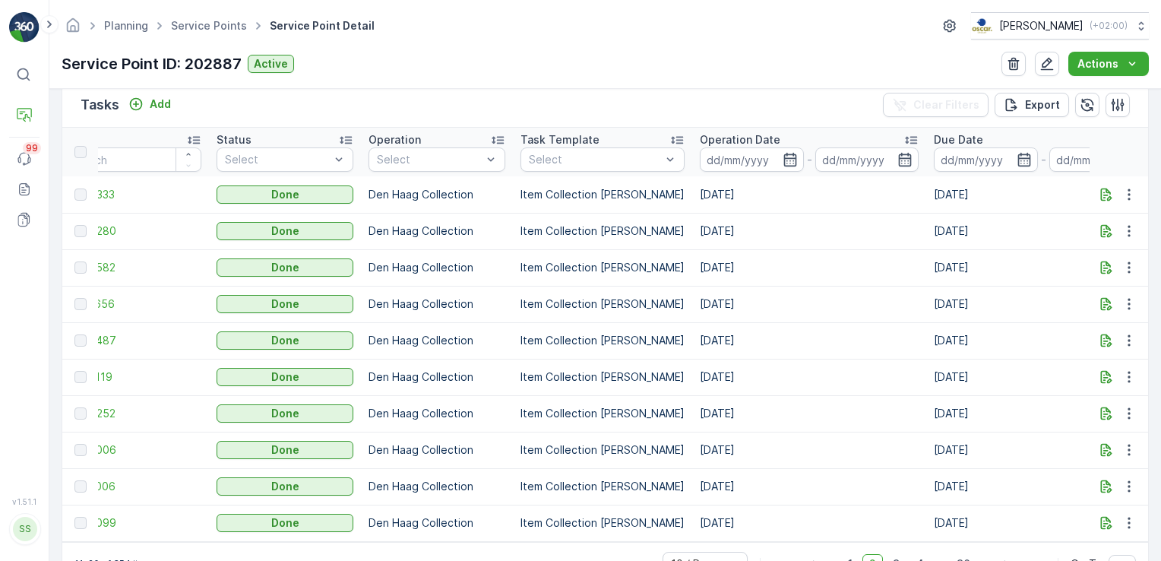
scroll to position [502, 0]
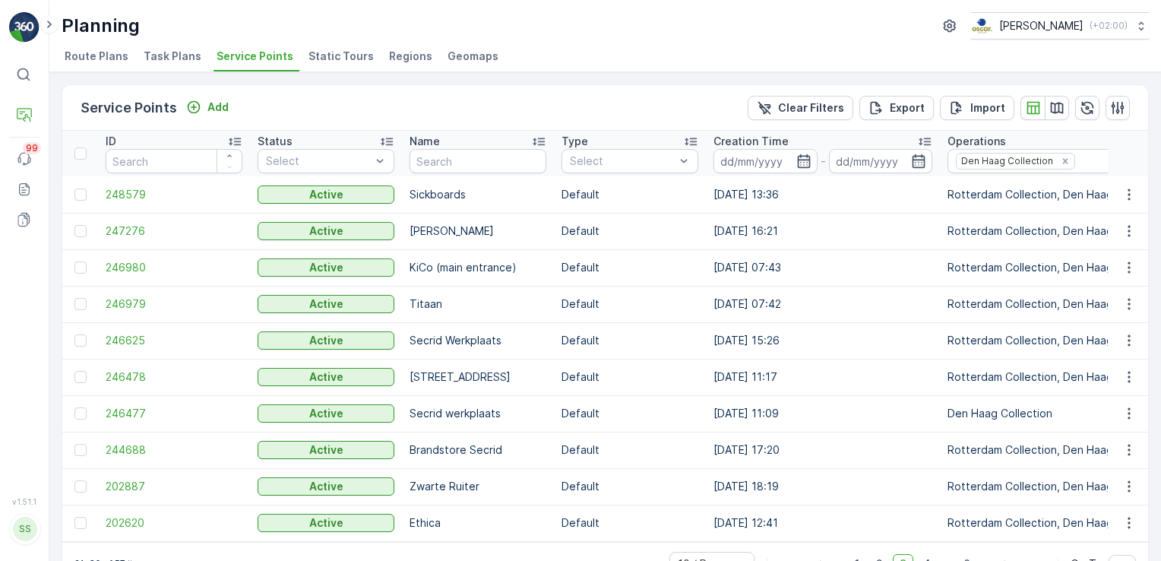
scroll to position [43, 0]
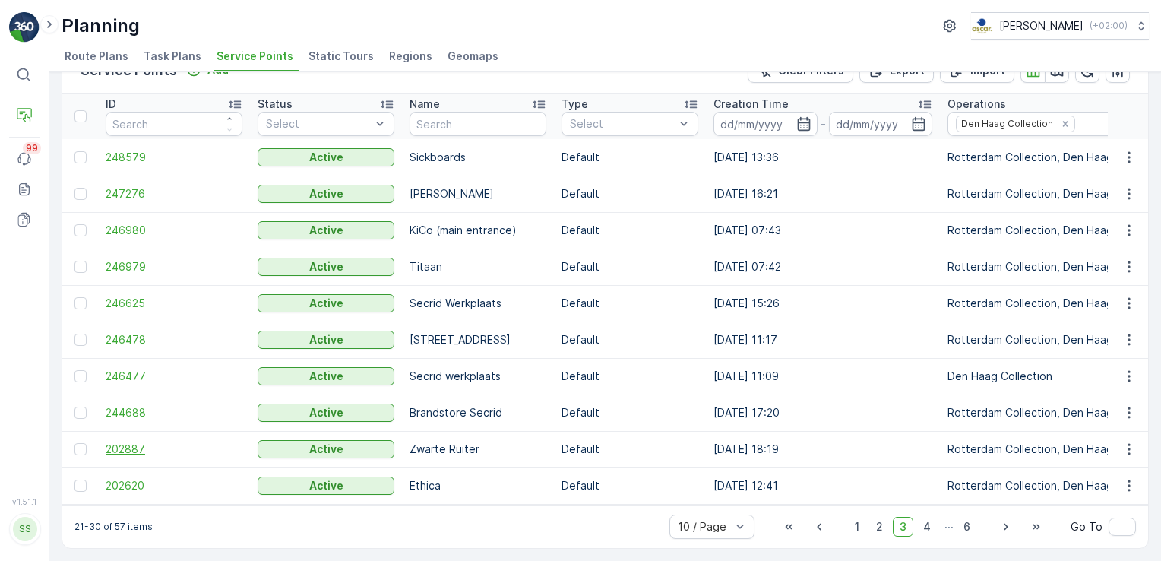
click at [211, 442] on span "202887" at bounding box center [174, 449] width 137 height 15
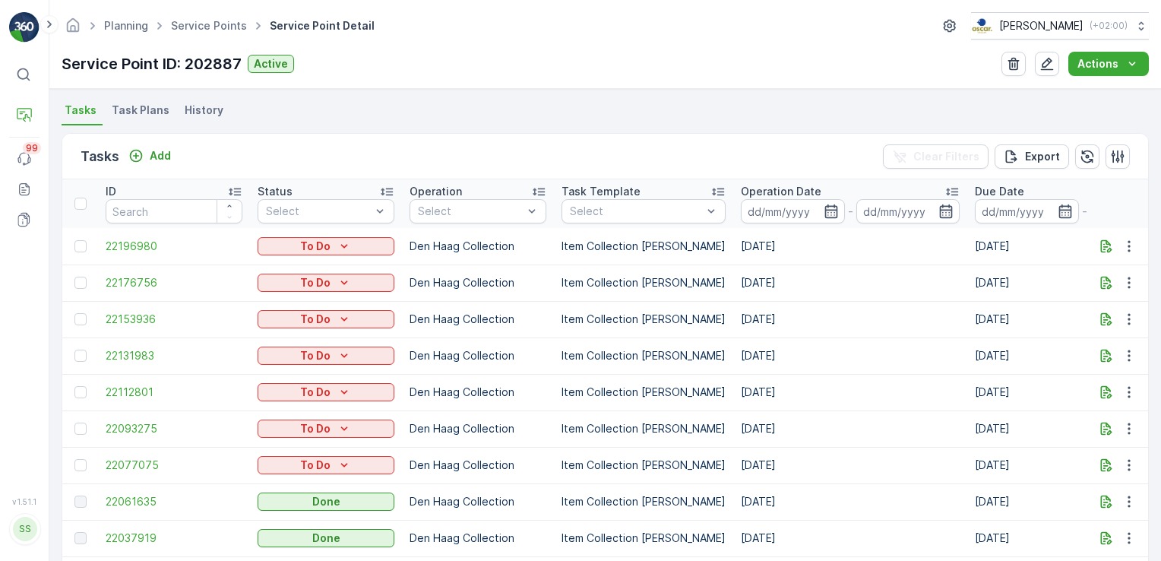
scroll to position [409, 0]
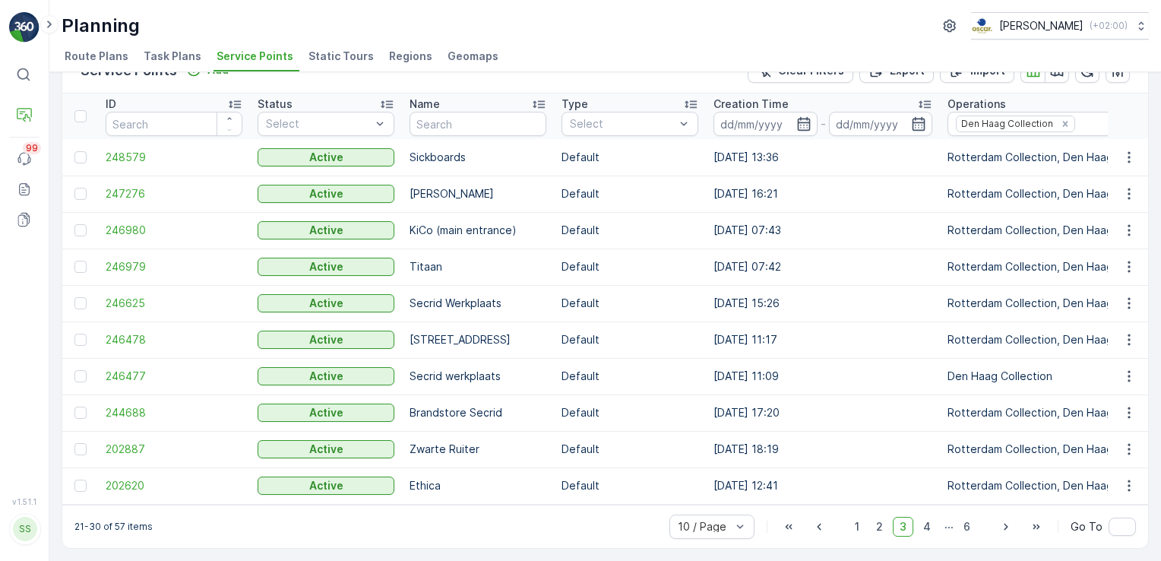
scroll to position [42, 0]
click at [235, 444] on span "202887" at bounding box center [174, 449] width 137 height 15
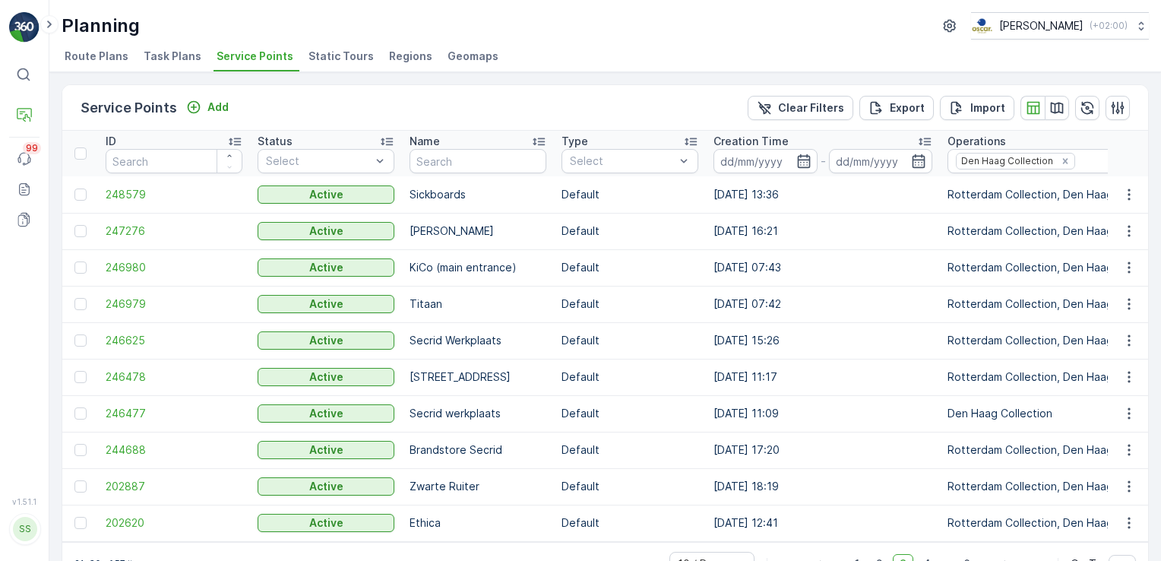
scroll to position [43, 0]
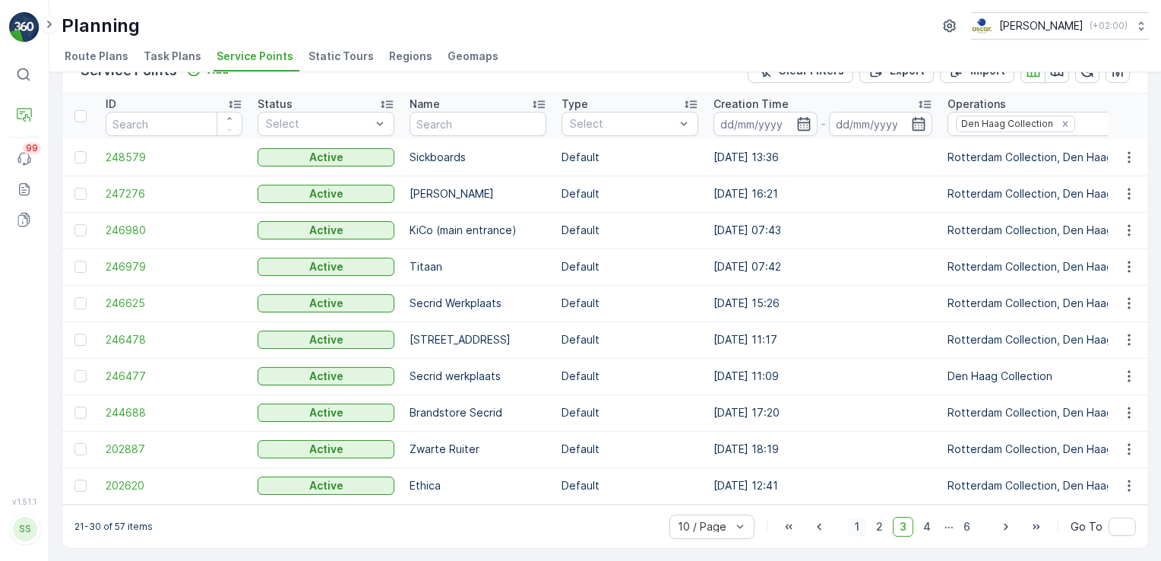
click at [855, 524] on span "1" at bounding box center [857, 527] width 18 height 20
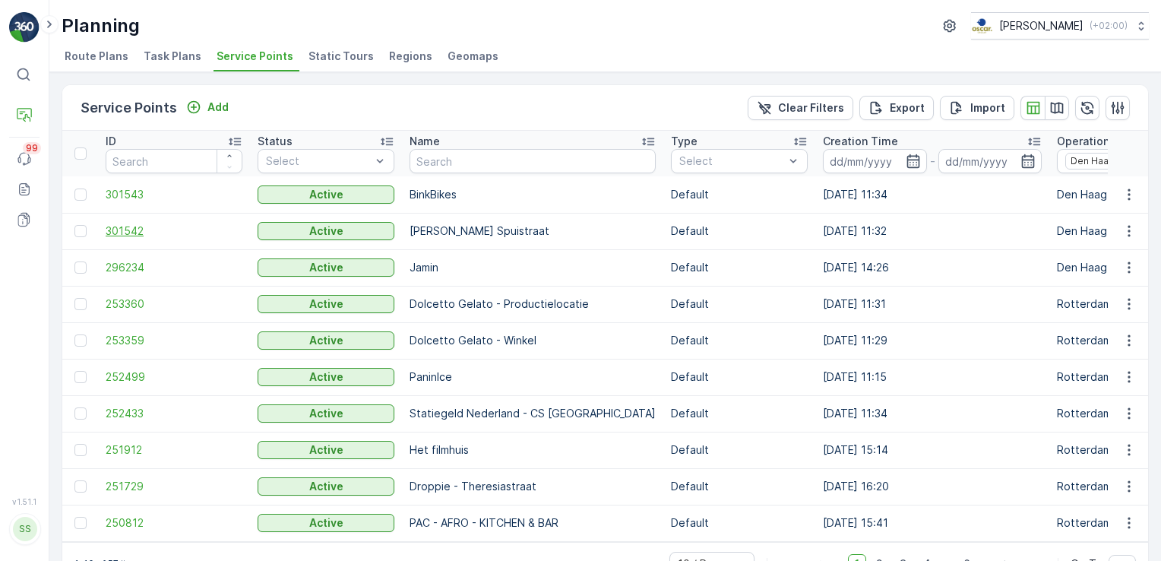
click at [188, 228] on span "301542" at bounding box center [174, 230] width 137 height 15
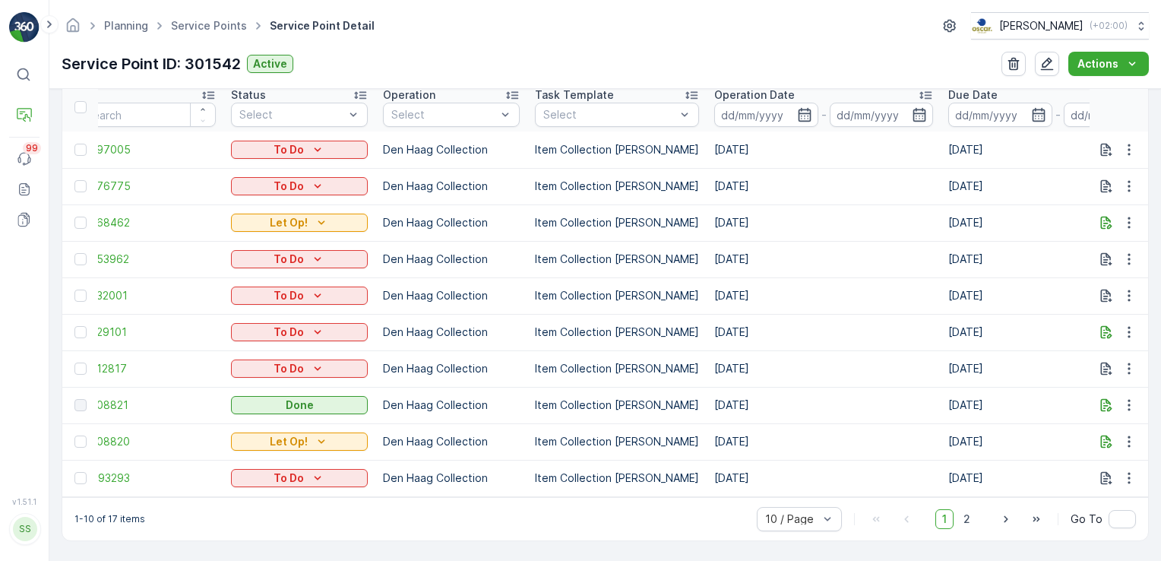
scroll to position [471, 0]
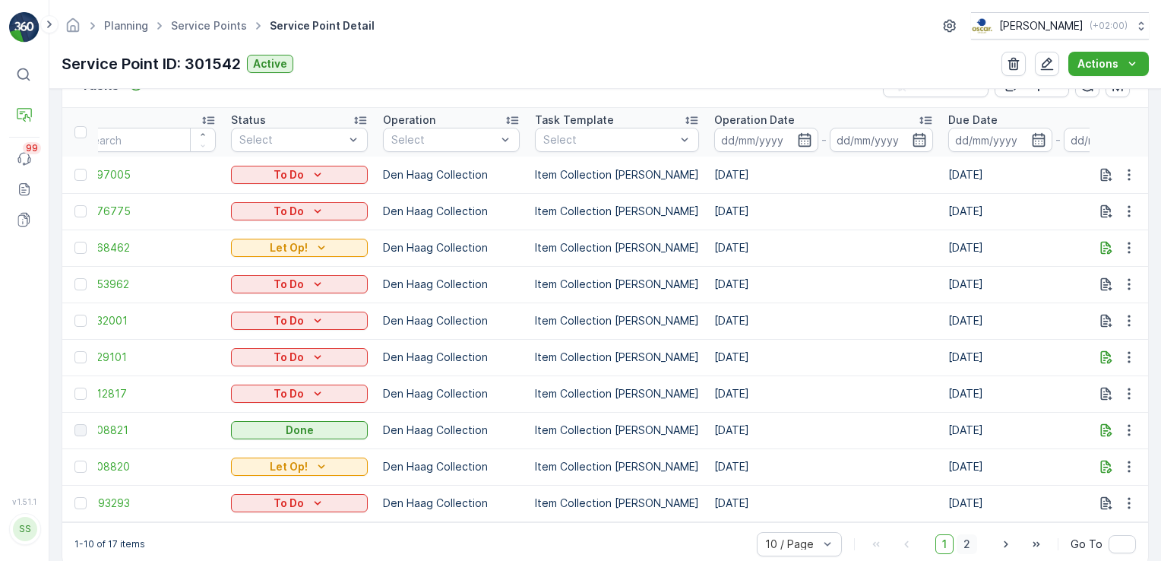
click at [957, 550] on span "2" at bounding box center [967, 544] width 21 height 20
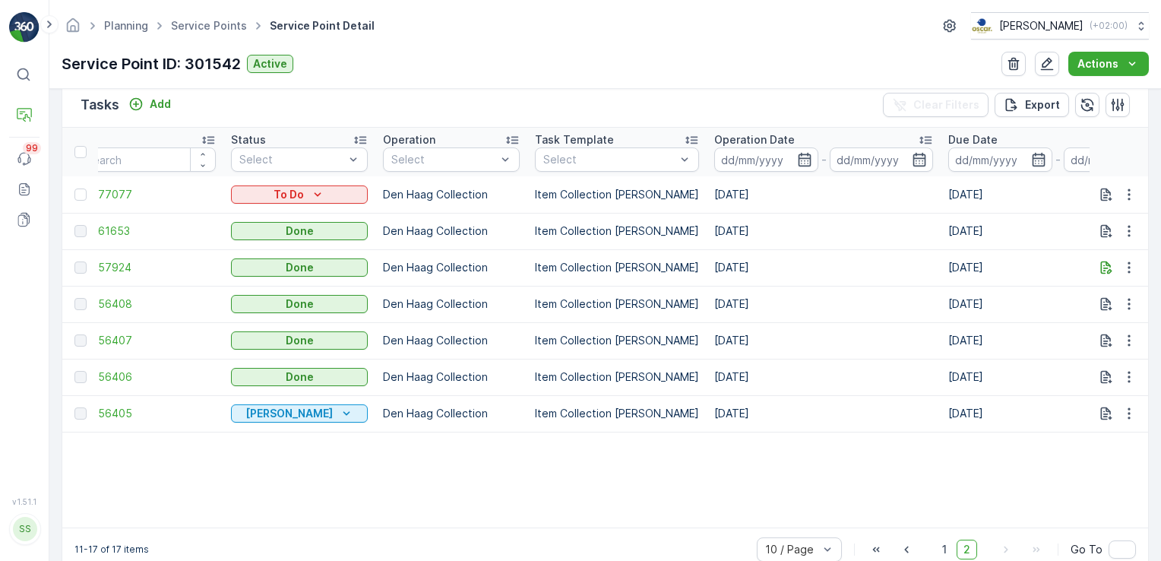
scroll to position [471, 0]
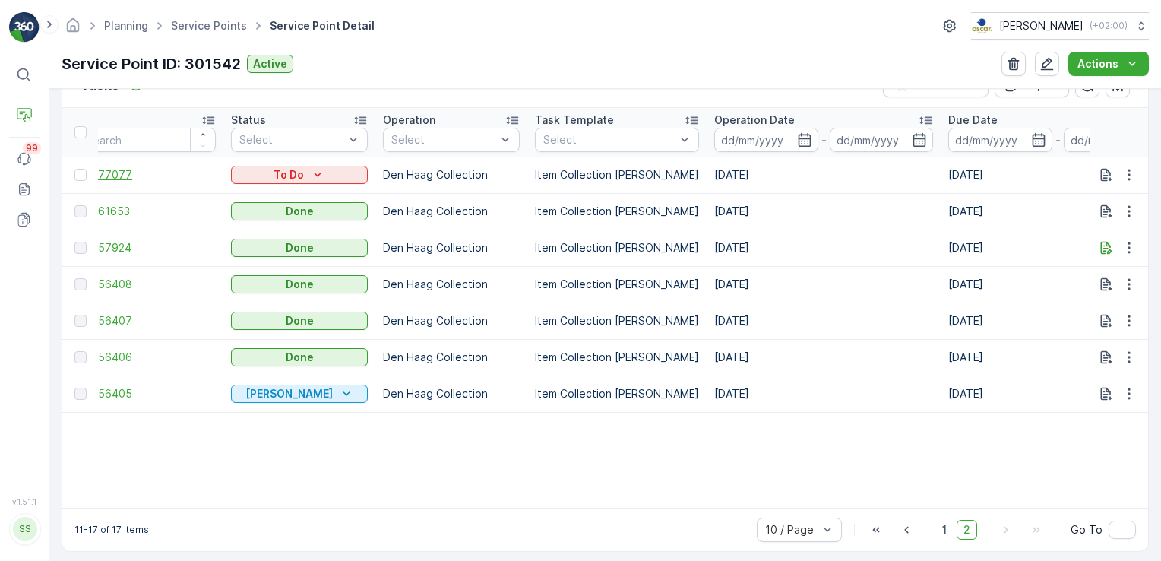
click at [152, 175] on span "22077077" at bounding box center [147, 174] width 137 height 15
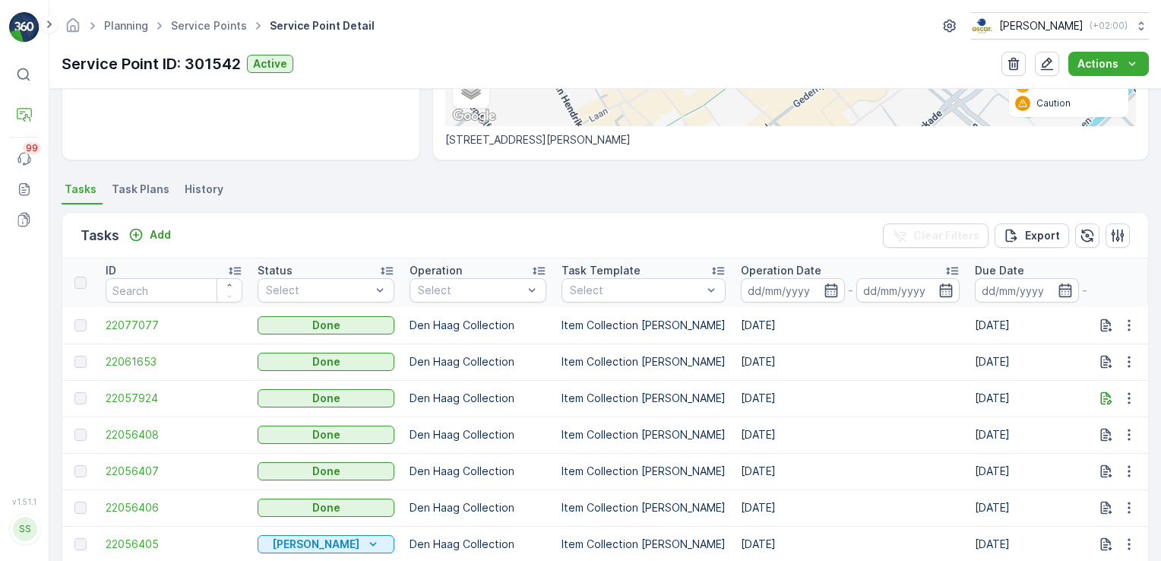
scroll to position [319, 0]
